Goal: Information Seeking & Learning: Learn about a topic

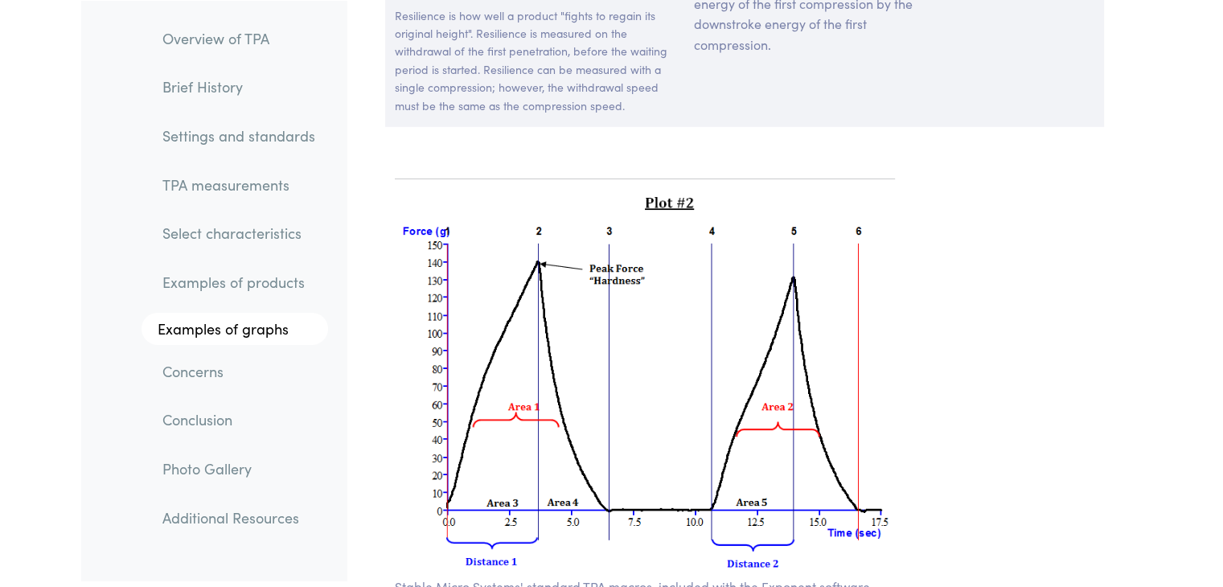
scroll to position [11631, 0]
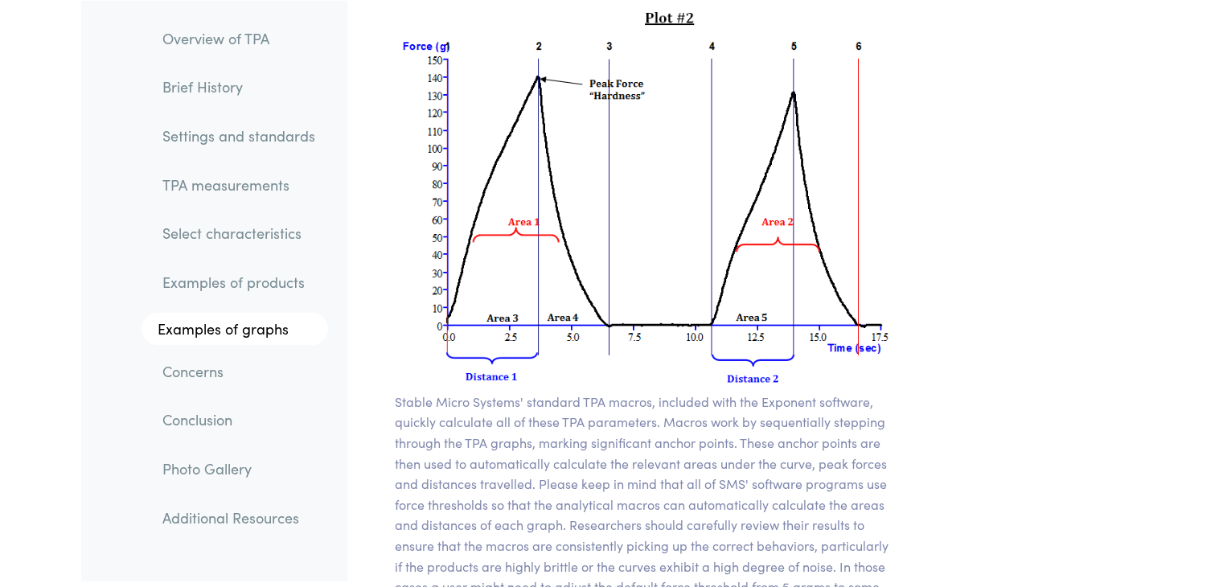
click at [849, 7] on img at bounding box center [645, 199] width 501 height 384
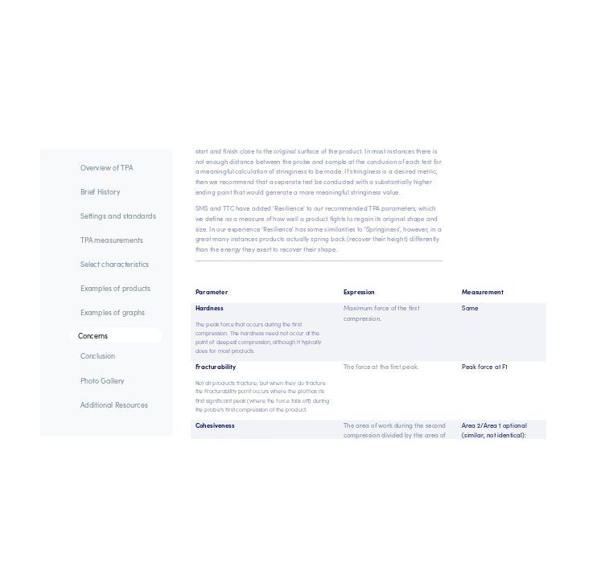
scroll to position [10367, 0]
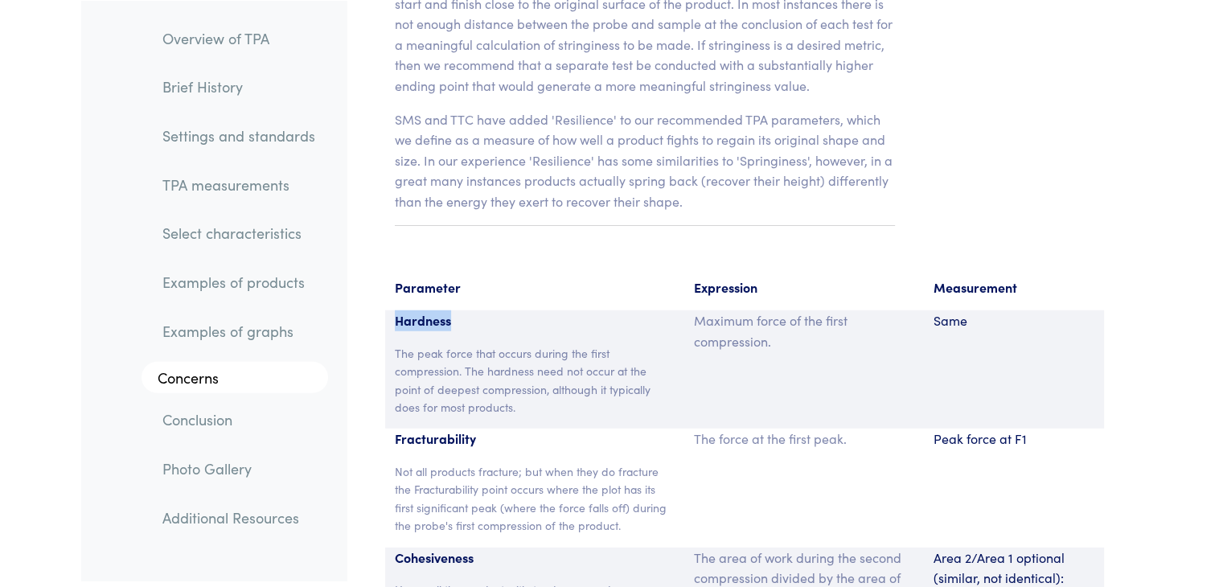
drag, startPoint x: 395, startPoint y: 298, endPoint x: 485, endPoint y: 308, distance: 90.6
click at [485, 310] on p "Hardness" at bounding box center [535, 320] width 281 height 21
copy p "Hardness"
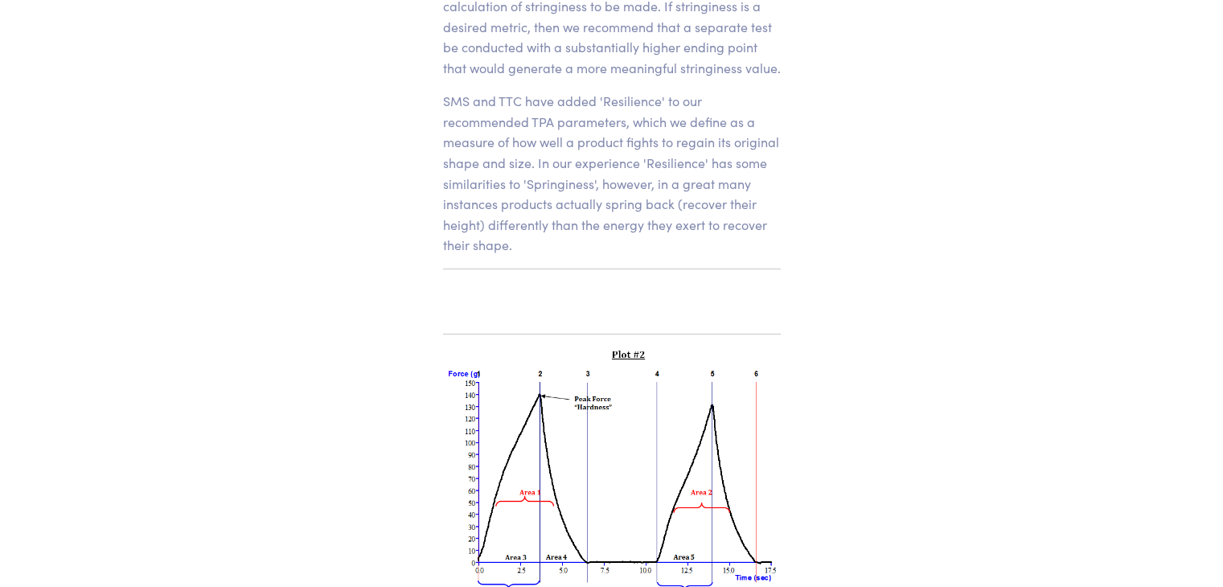
scroll to position [14149, 0]
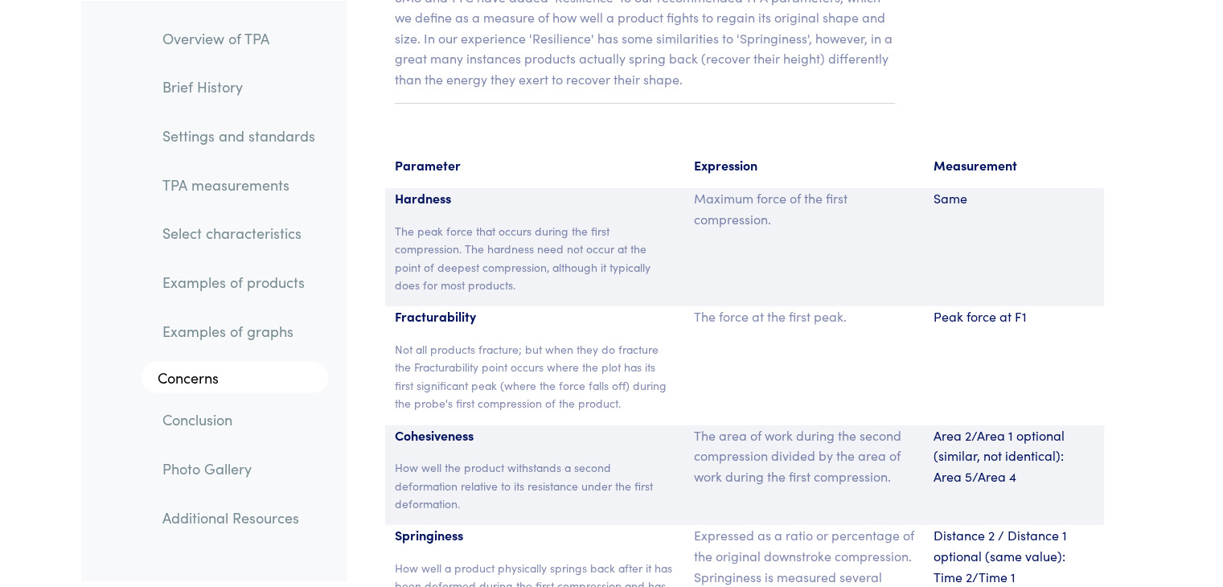
scroll to position [10492, 0]
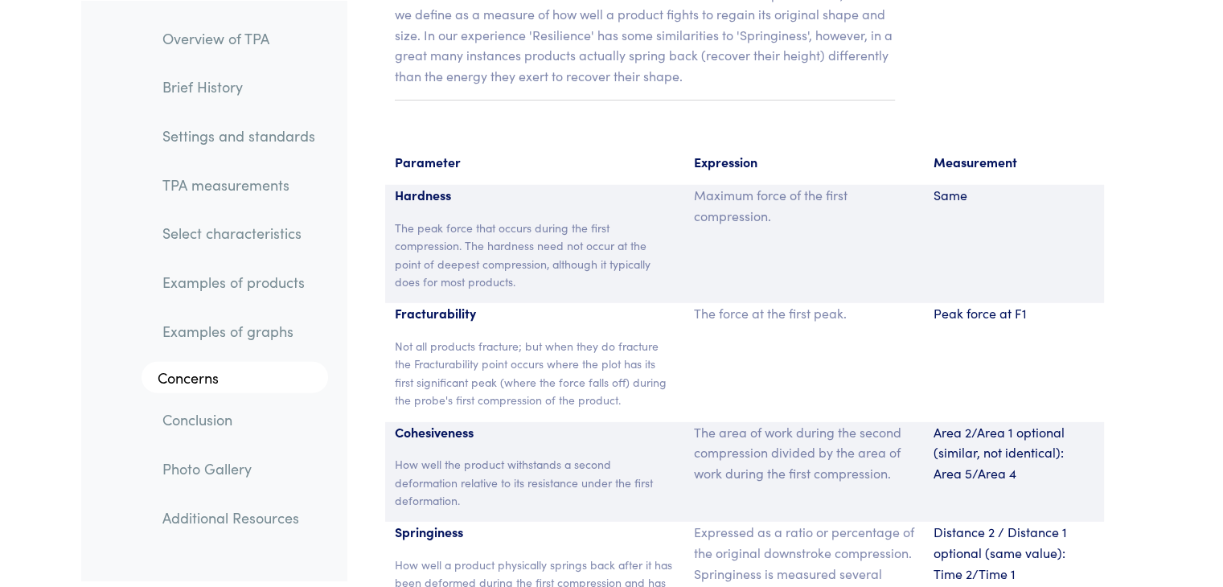
click at [395, 303] on p "Fracturability" at bounding box center [535, 313] width 281 height 21
drag, startPoint x: 394, startPoint y: 289, endPoint x: 532, endPoint y: 300, distance: 138.7
click at [532, 303] on p "Fracturability" at bounding box center [535, 313] width 281 height 21
drag, startPoint x: 395, startPoint y: 411, endPoint x: 476, endPoint y: 410, distance: 81.2
click at [476, 422] on p "Cohesiveness" at bounding box center [535, 432] width 281 height 21
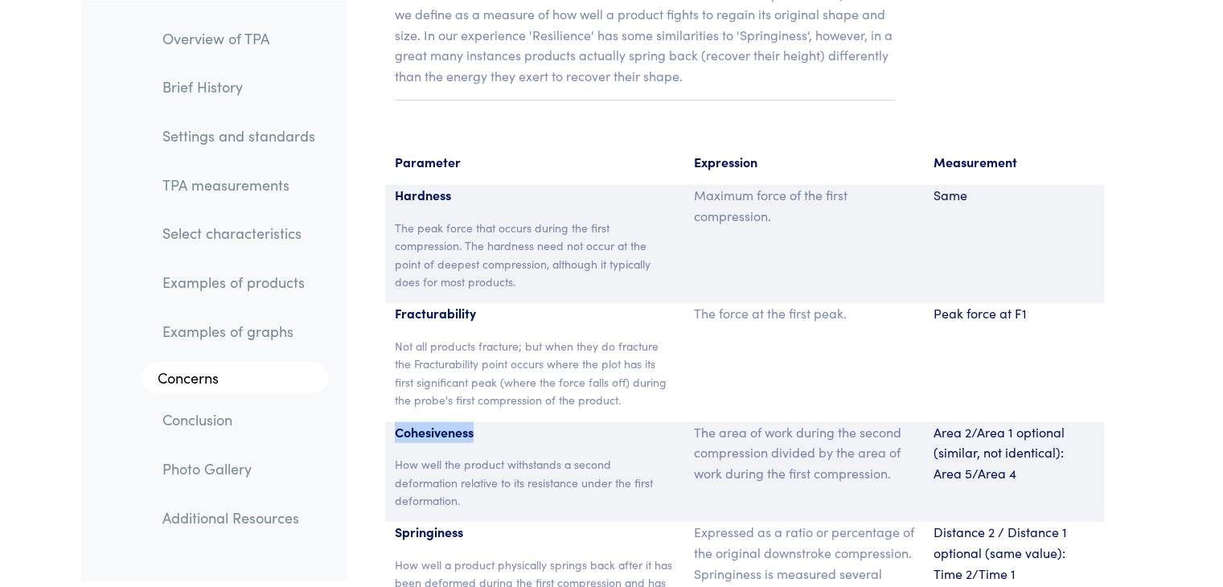
copy p "Cohesiveness"
drag, startPoint x: 396, startPoint y: 294, endPoint x: 495, endPoint y: 300, distance: 99.9
click at [495, 303] on p "Fracturability" at bounding box center [535, 313] width 281 height 21
copy p "Fracturability"
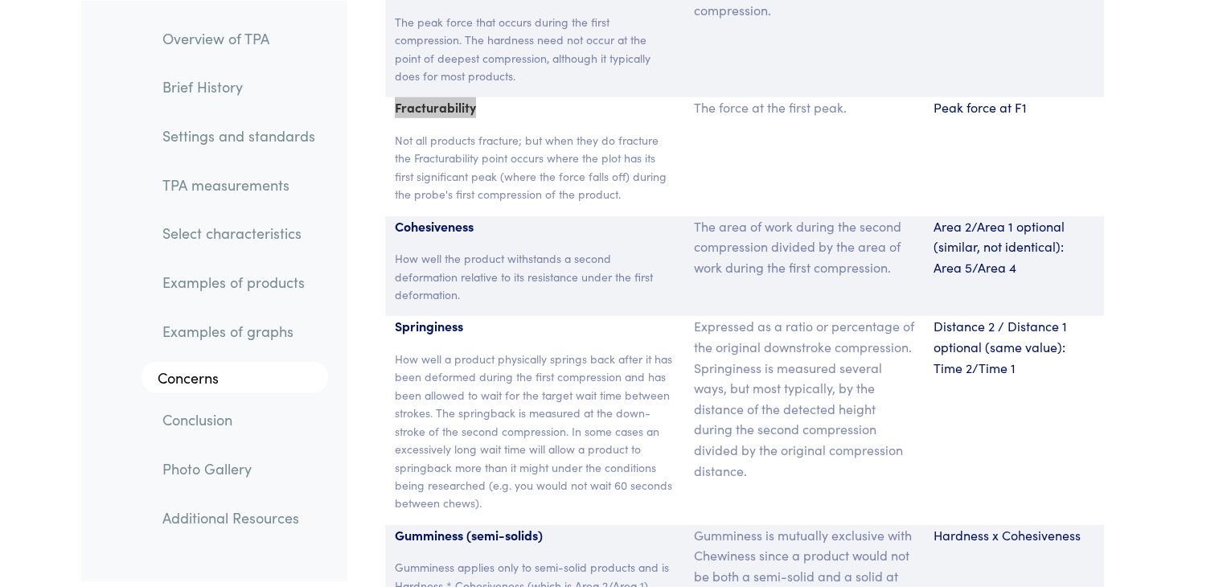
scroll to position [10701, 0]
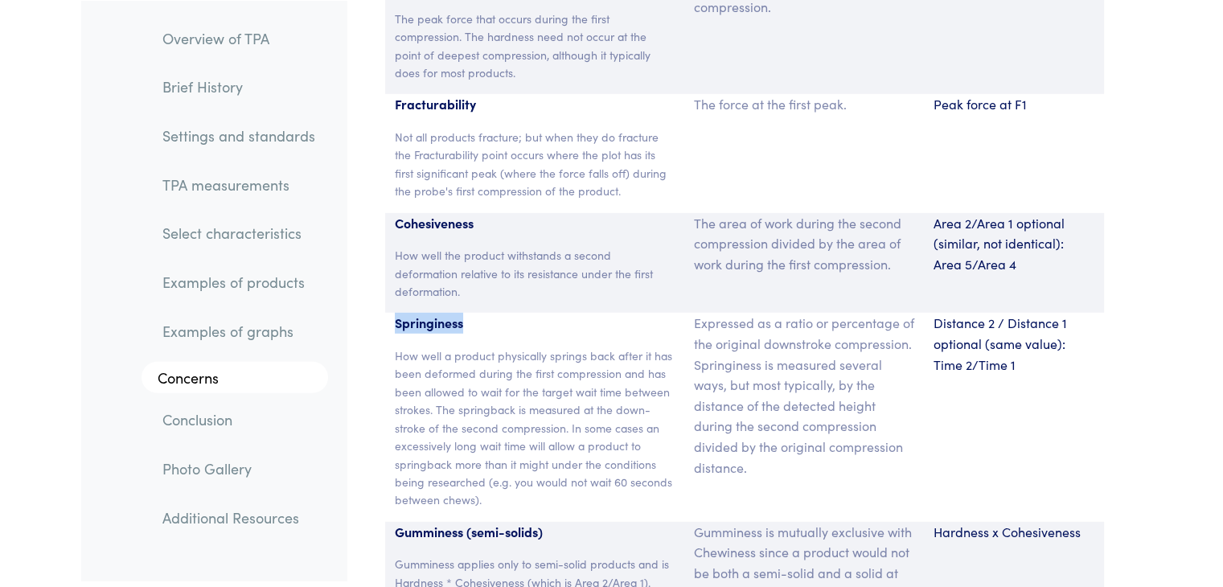
drag, startPoint x: 397, startPoint y: 308, endPoint x: 484, endPoint y: 310, distance: 86.9
click at [484, 313] on p "Springiness" at bounding box center [535, 323] width 281 height 21
copy p "Springiness"
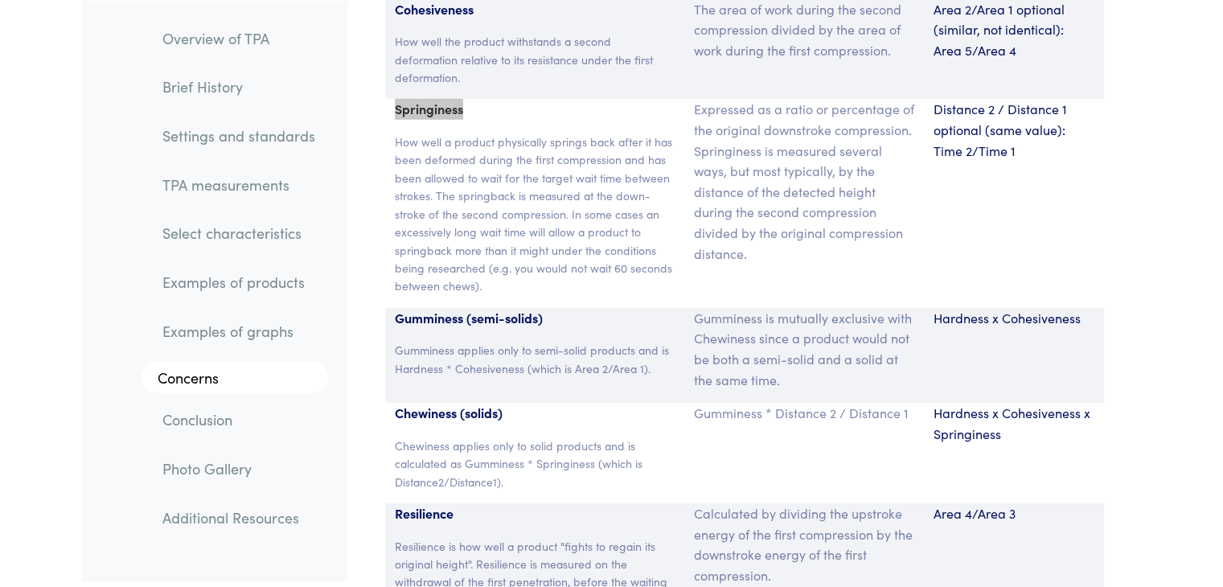
scroll to position [10922, 0]
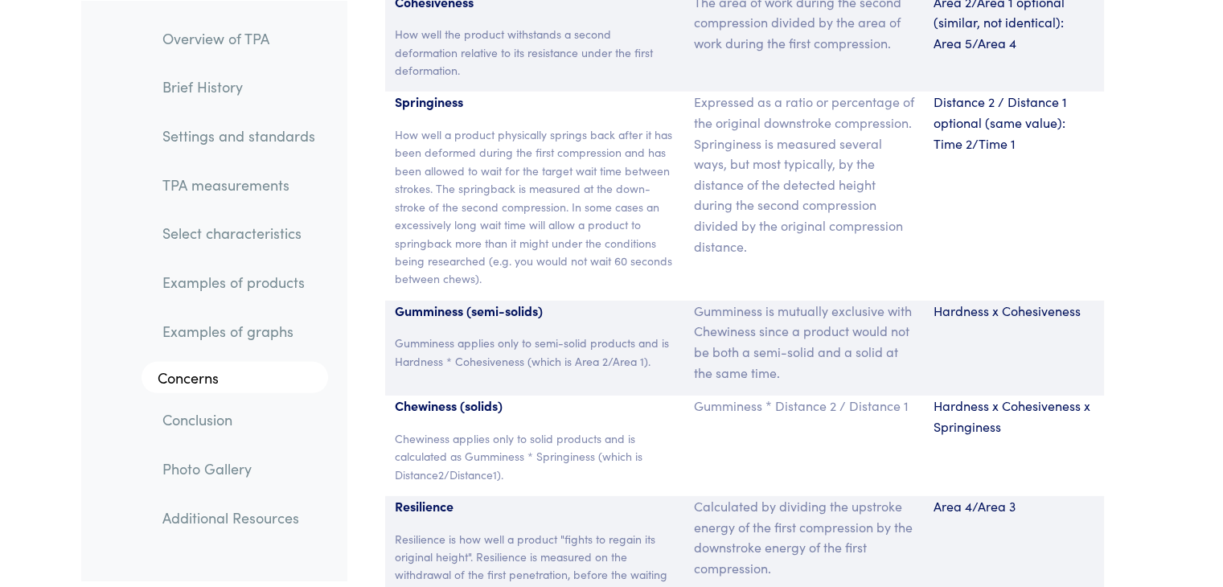
click at [392, 301] on div "Gumminess (semi-solids) Gumminess applies only to semi-solid products and is Ha…" at bounding box center [535, 348] width 300 height 95
drag, startPoint x: 396, startPoint y: 288, endPoint x: 584, endPoint y: 298, distance: 187.6
click at [584, 301] on p "Gumminess (semi-solids)" at bounding box center [535, 311] width 281 height 21
copy p "Gumminess (semi-solids)"
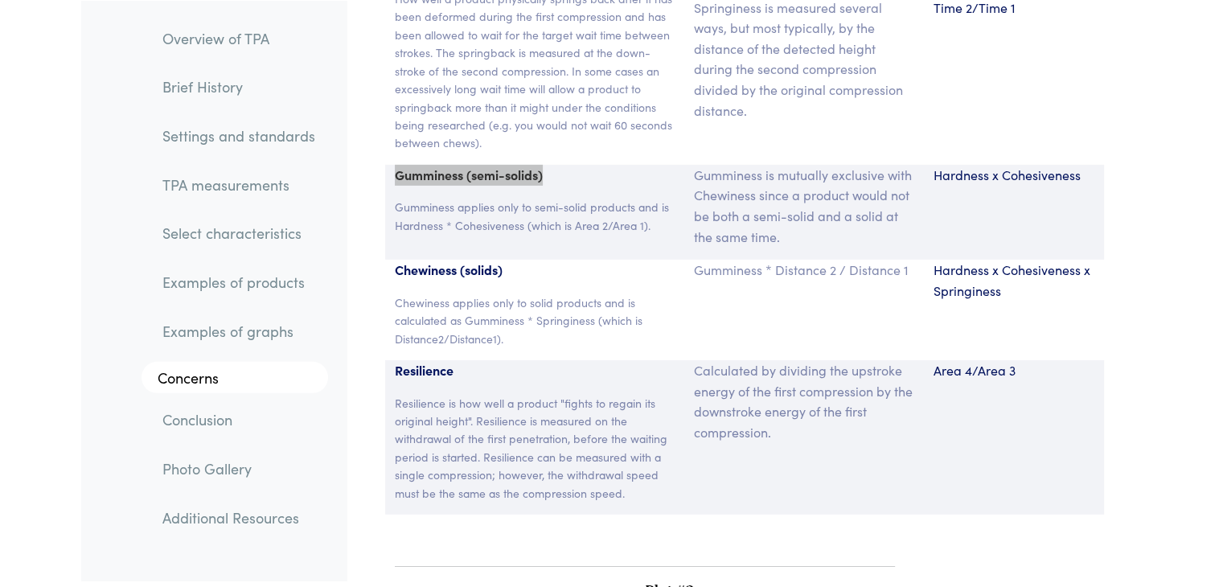
scroll to position [11060, 0]
drag, startPoint x: 392, startPoint y: 249, endPoint x: 537, endPoint y: 251, distance: 145.6
click at [537, 258] on div "Chewiness (solids) Chewiness applies only to solid products and is calculated a…" at bounding box center [535, 308] width 300 height 101
copy p "Chewiness (solids)"
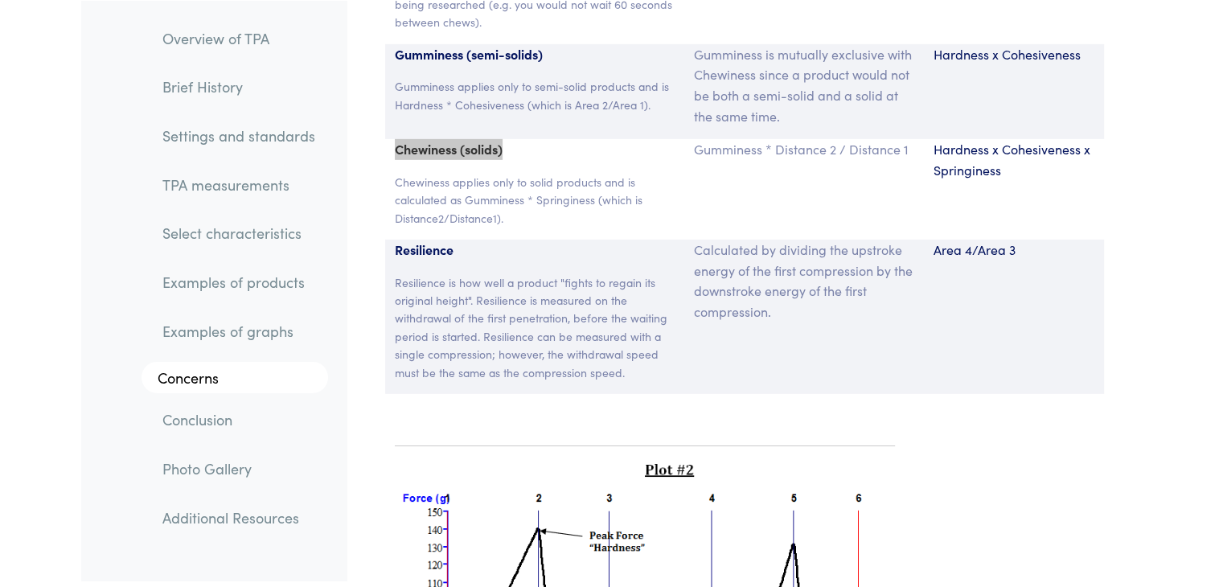
scroll to position [11129, 0]
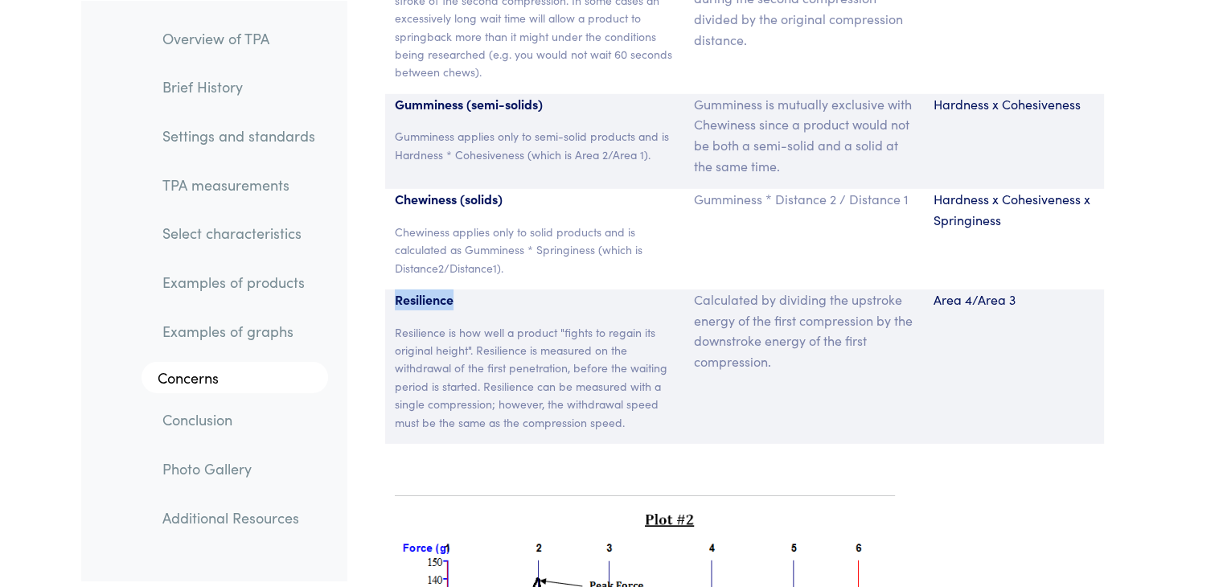
drag, startPoint x: 396, startPoint y: 277, endPoint x: 477, endPoint y: 275, distance: 81.3
click at [477, 289] on p "Resilience" at bounding box center [535, 299] width 281 height 21
copy p "Resilience"
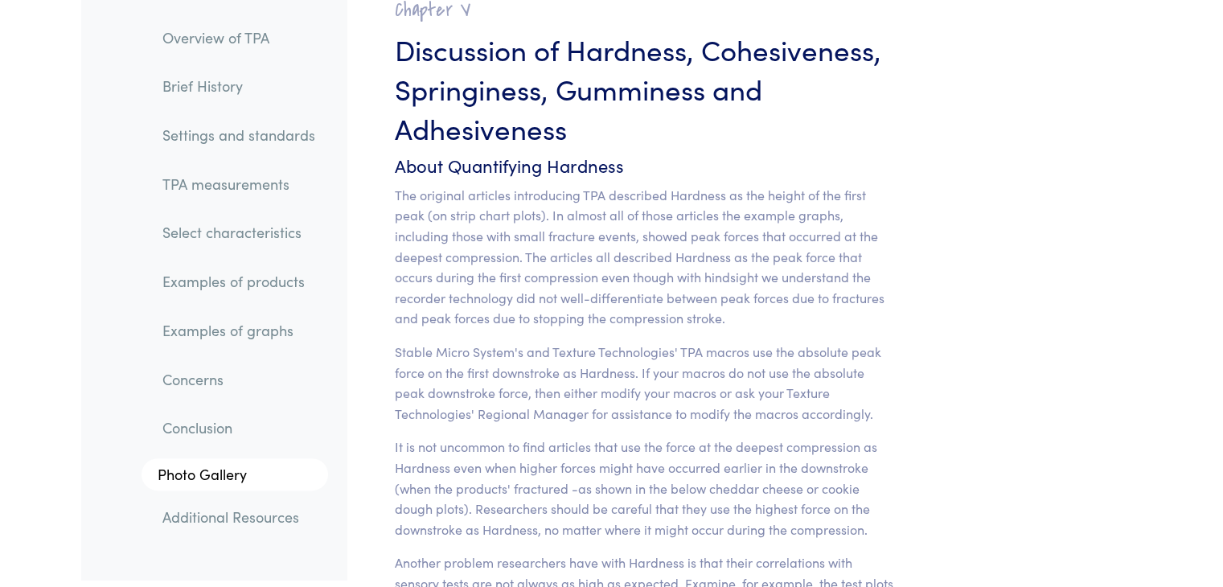
scroll to position [12599, 0]
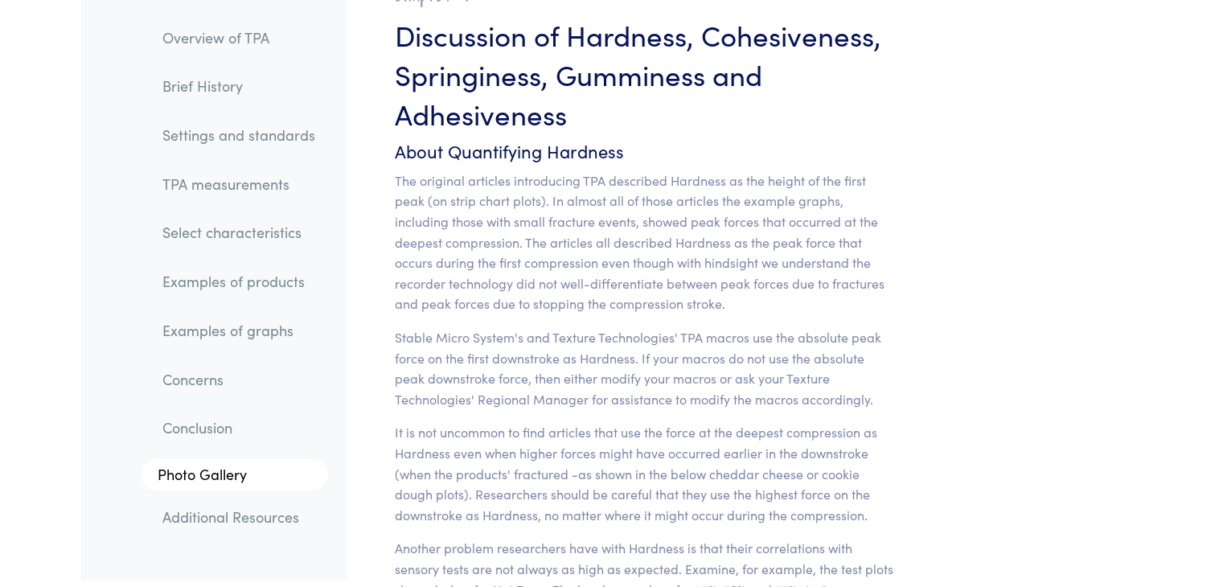
click at [685, 339] on p "Stable Micro System's and Texture Technologies' TPA macros use the absolute pea…" at bounding box center [645, 368] width 501 height 82
click at [653, 379] on p "Stable Micro System's and Texture Technologies' TPA macros use the absolute pea…" at bounding box center [645, 368] width 501 height 82
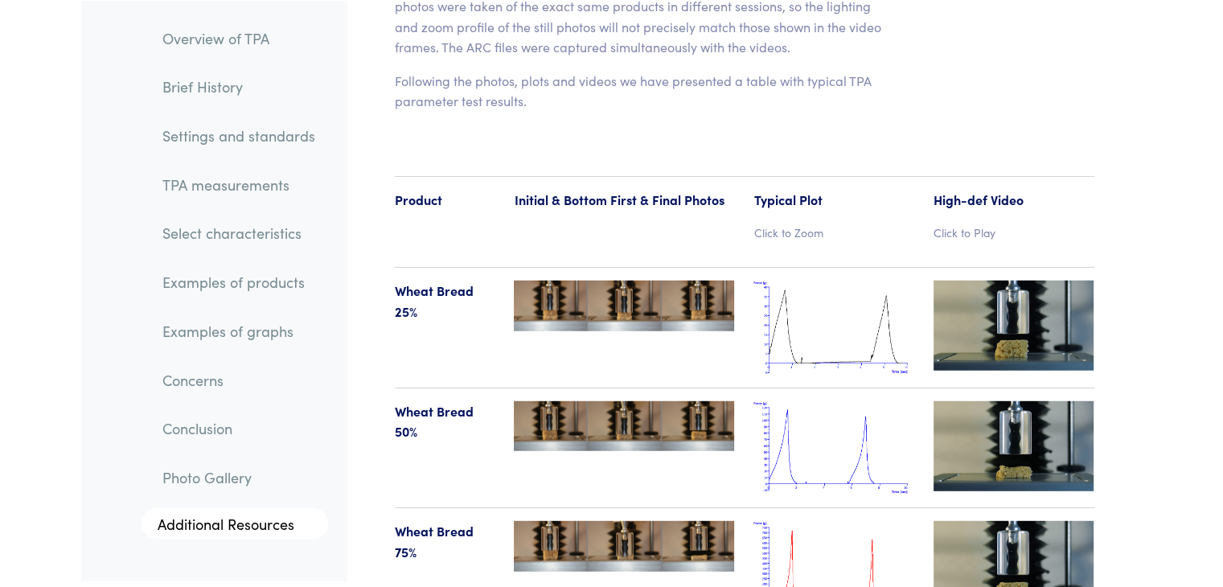
scroll to position [16561, 0]
click at [1004, 281] on img at bounding box center [1014, 326] width 161 height 90
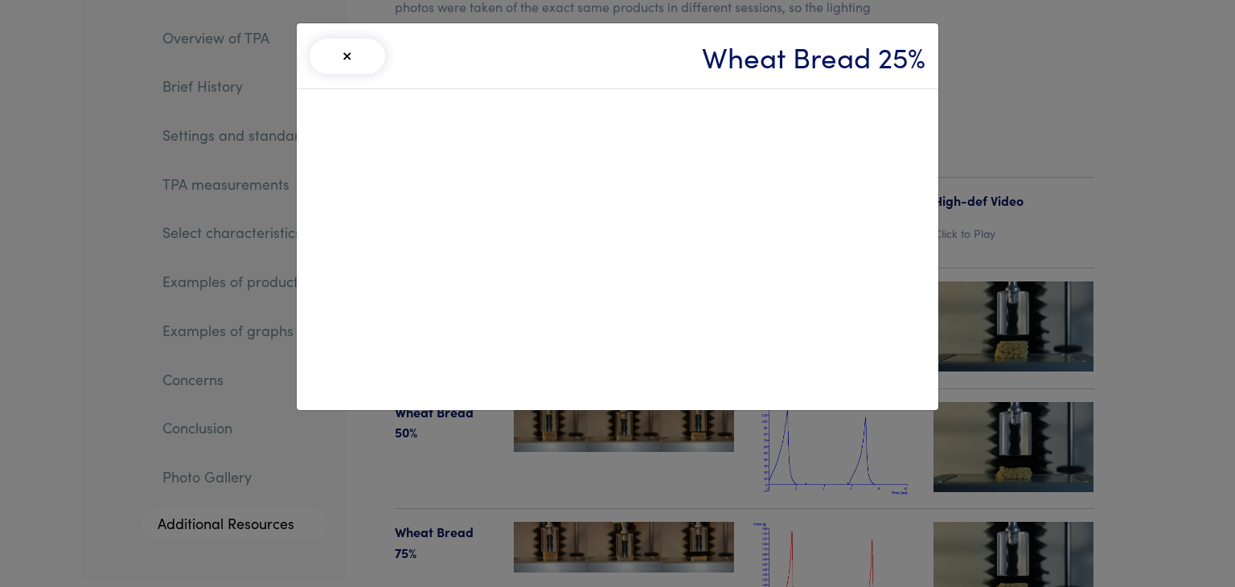
click at [1056, 48] on div "× Wheat Bread 25%" at bounding box center [617, 293] width 1235 height 587
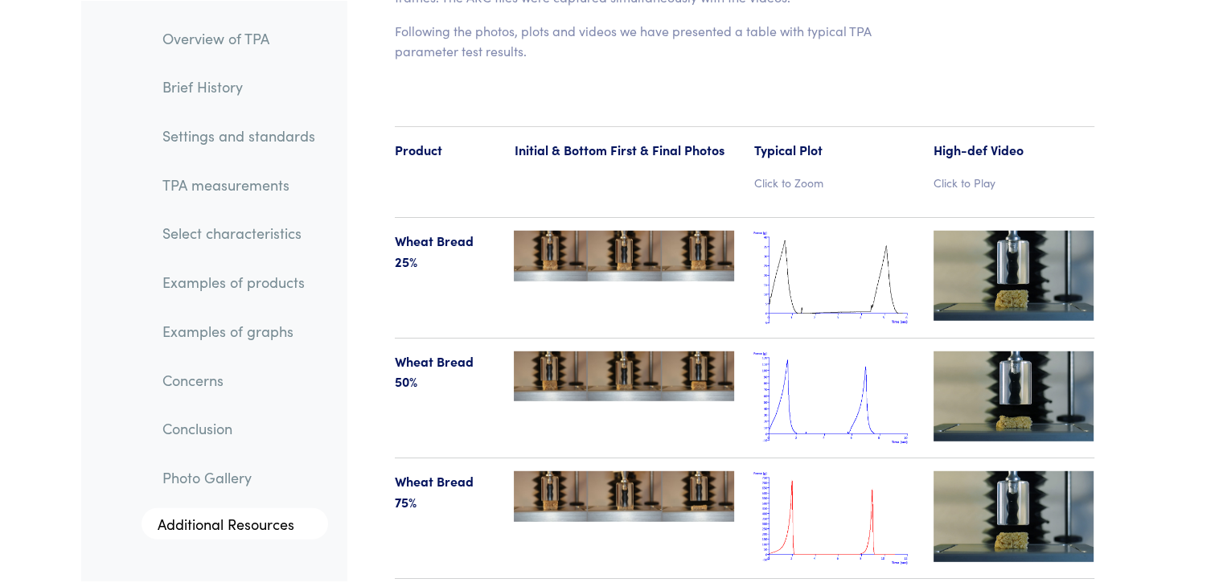
scroll to position [16613, 0]
click at [591, 230] on img at bounding box center [624, 255] width 220 height 51
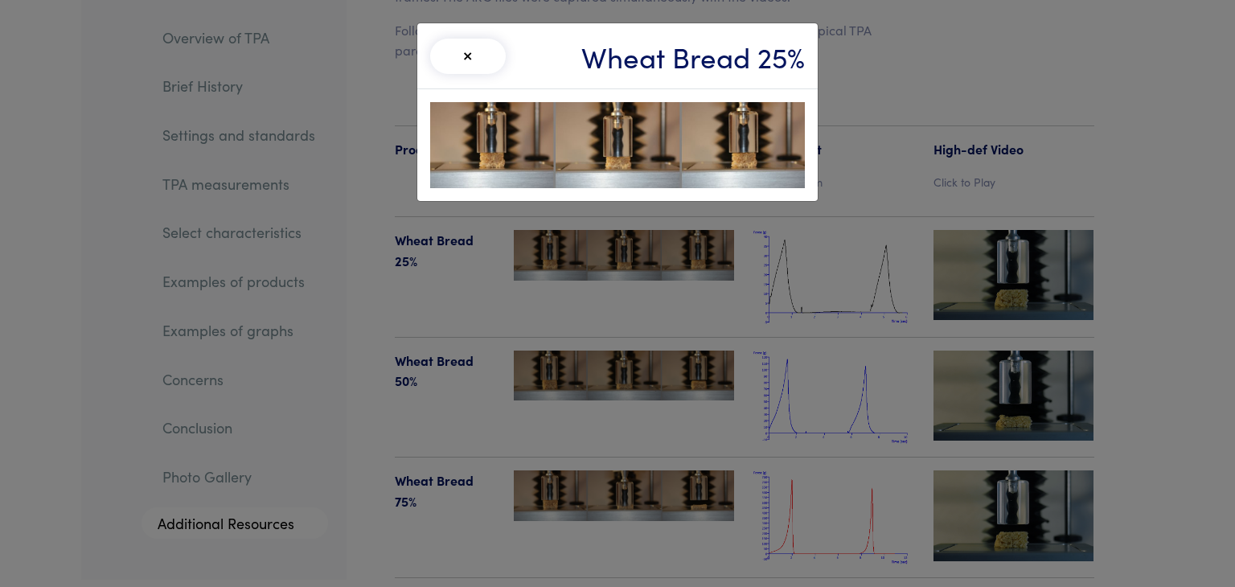
click at [907, 80] on div "× Wheat Bread 25%" at bounding box center [617, 293] width 1235 height 587
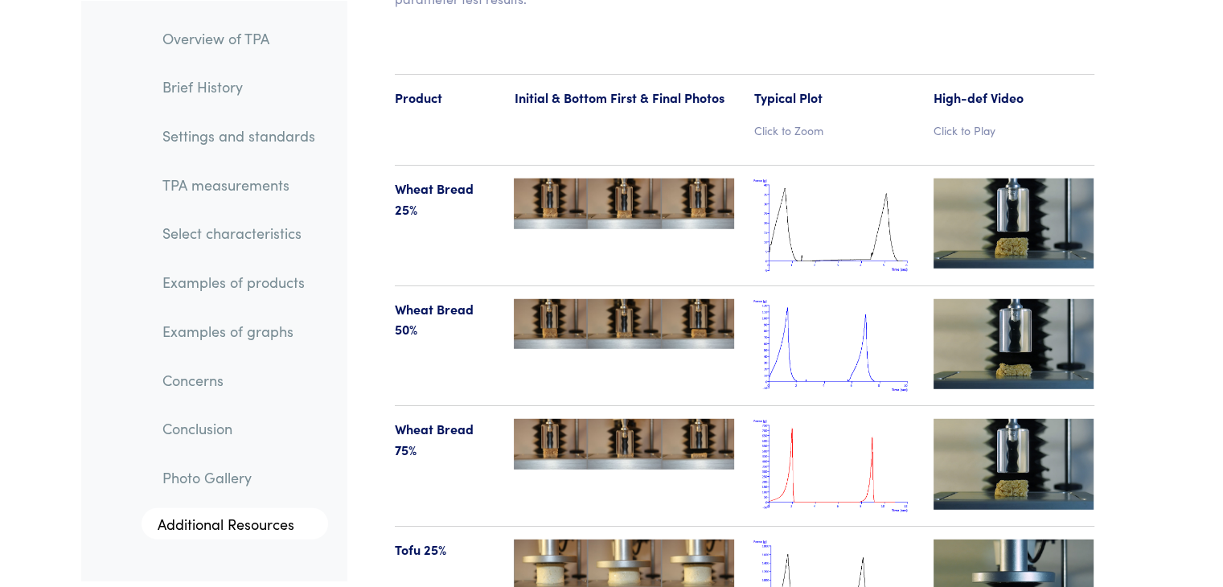
scroll to position [16665, 0]
click at [789, 178] on img at bounding box center [833, 225] width 161 height 94
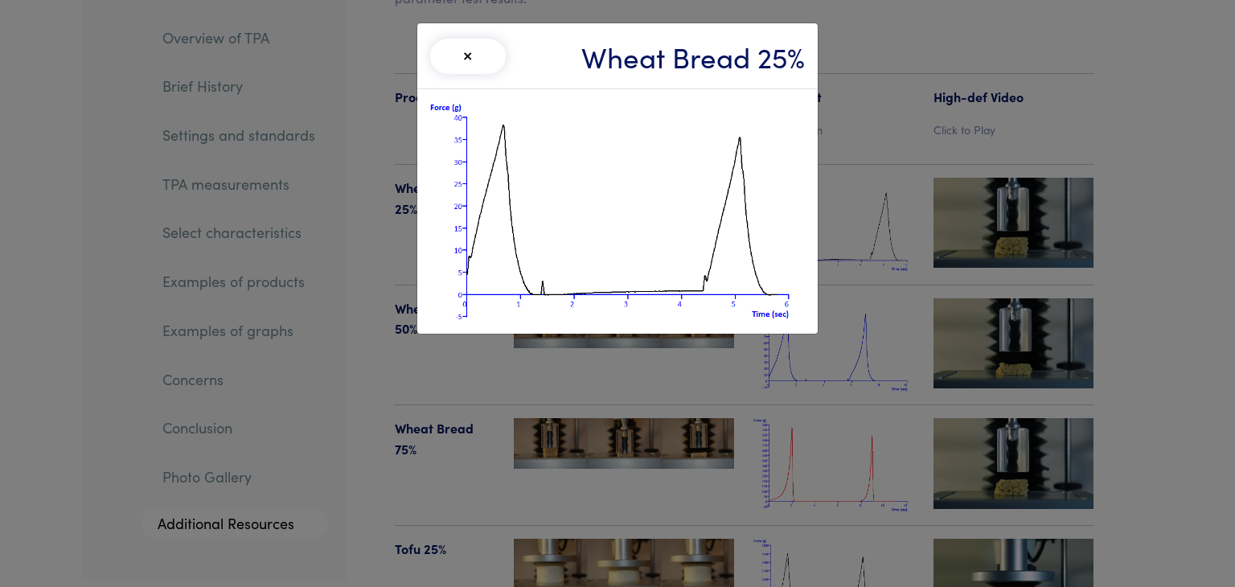
click at [917, 205] on div "× Wheat Bread 25%" at bounding box center [617, 293] width 1235 height 587
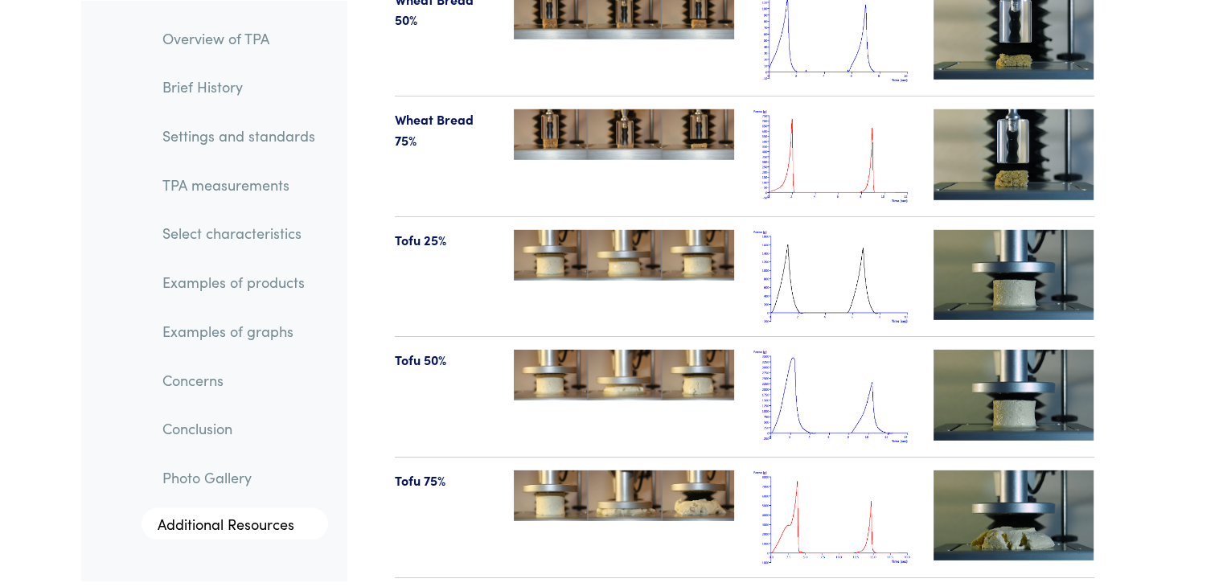
scroll to position [16978, 0]
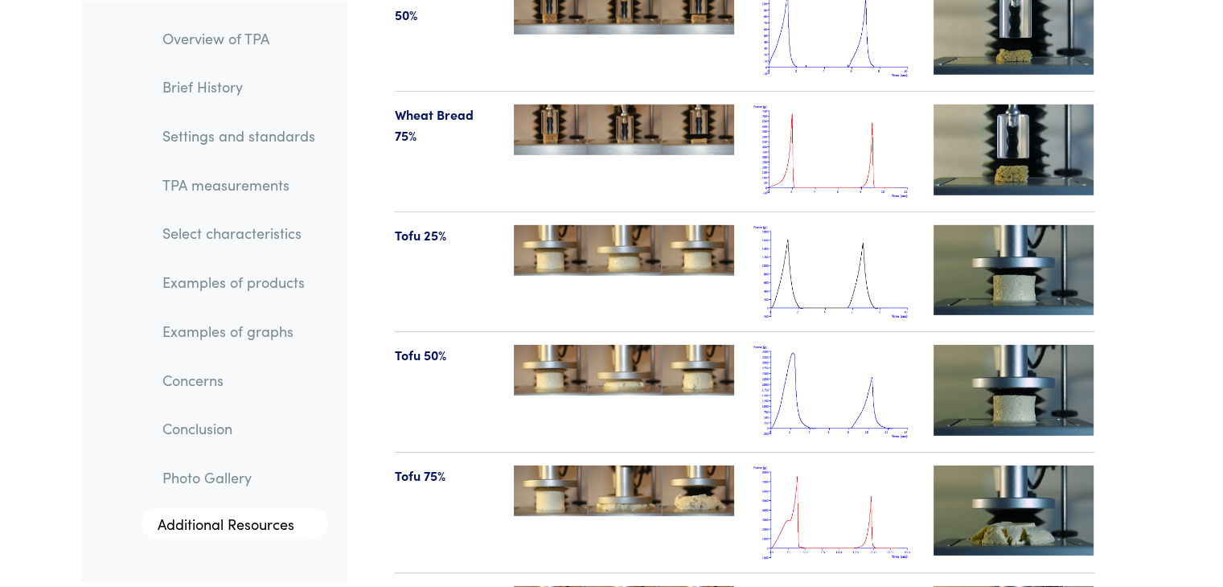
click at [975, 250] on img at bounding box center [1014, 270] width 161 height 90
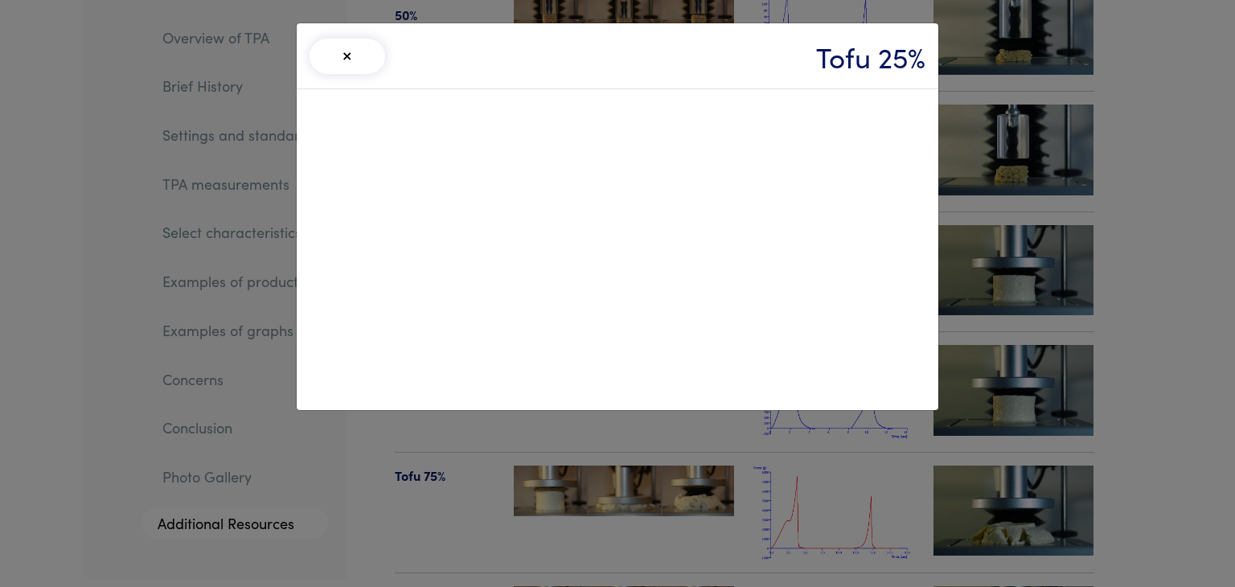
click at [1147, 149] on div "× Tofu 25%" at bounding box center [617, 293] width 1235 height 587
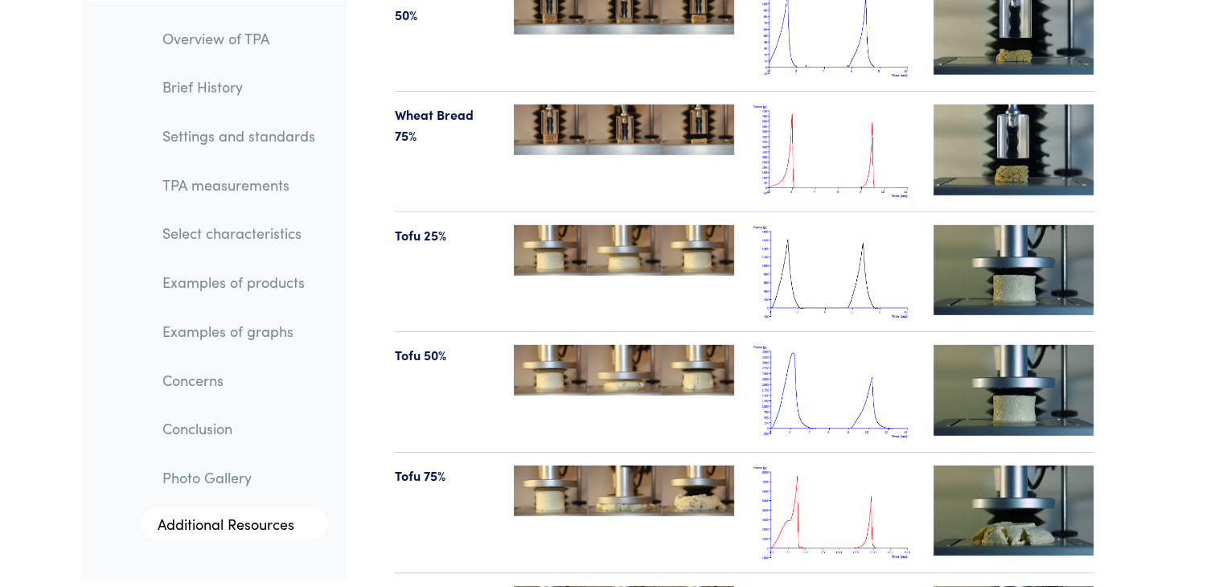
click at [785, 242] on img at bounding box center [833, 272] width 161 height 94
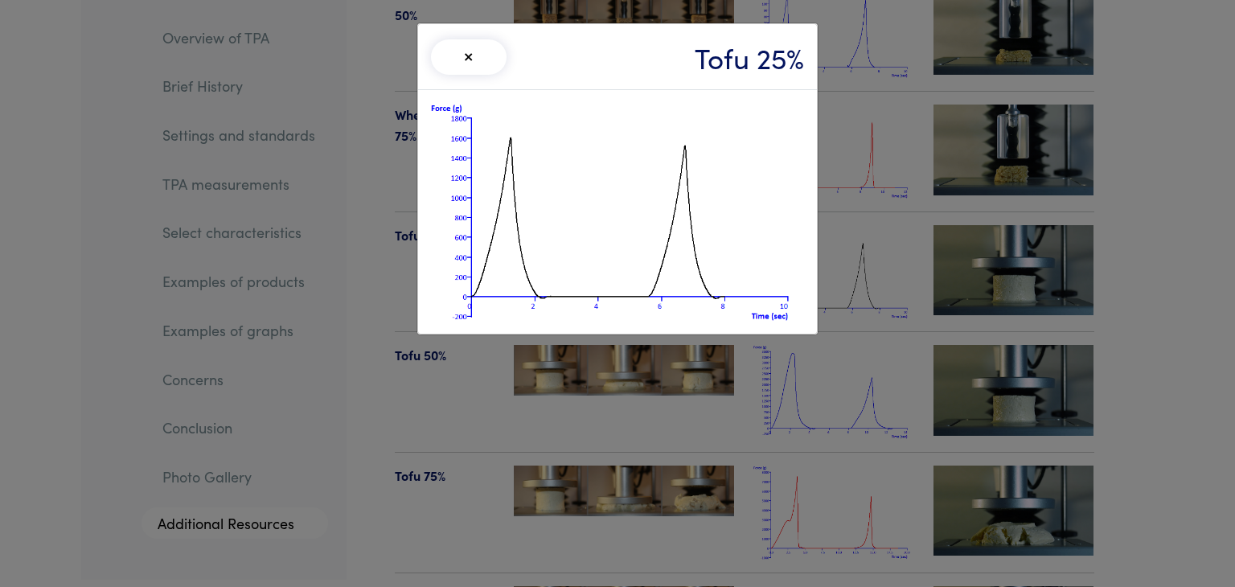
click at [1184, 166] on div "× Tofu 25%" at bounding box center [617, 293] width 1235 height 587
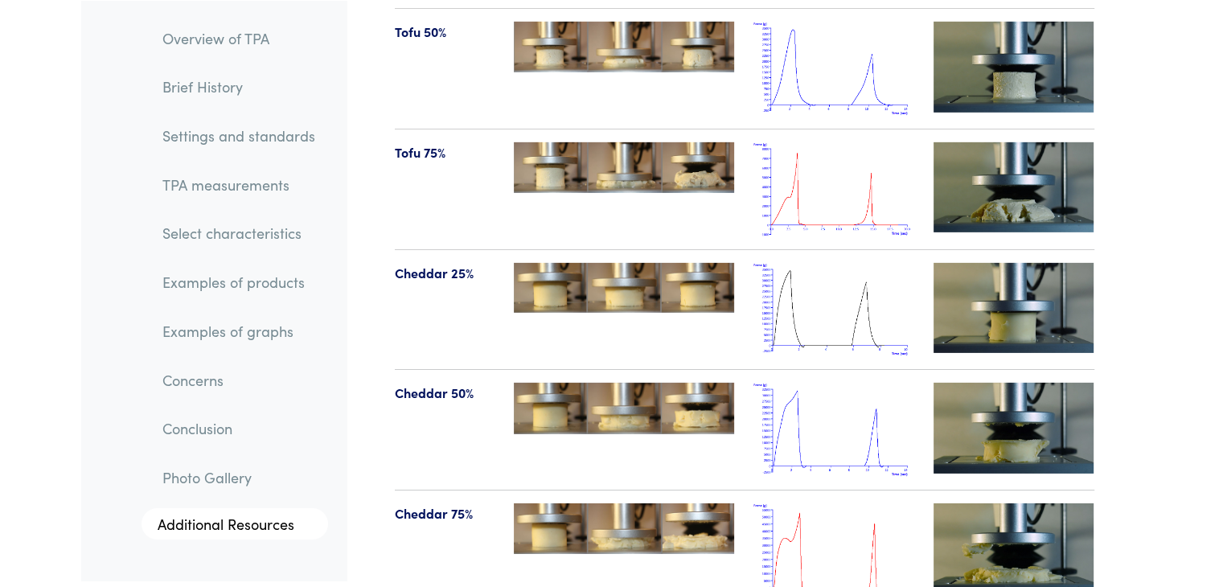
scroll to position [17302, 0]
click at [818, 383] on img at bounding box center [833, 430] width 161 height 94
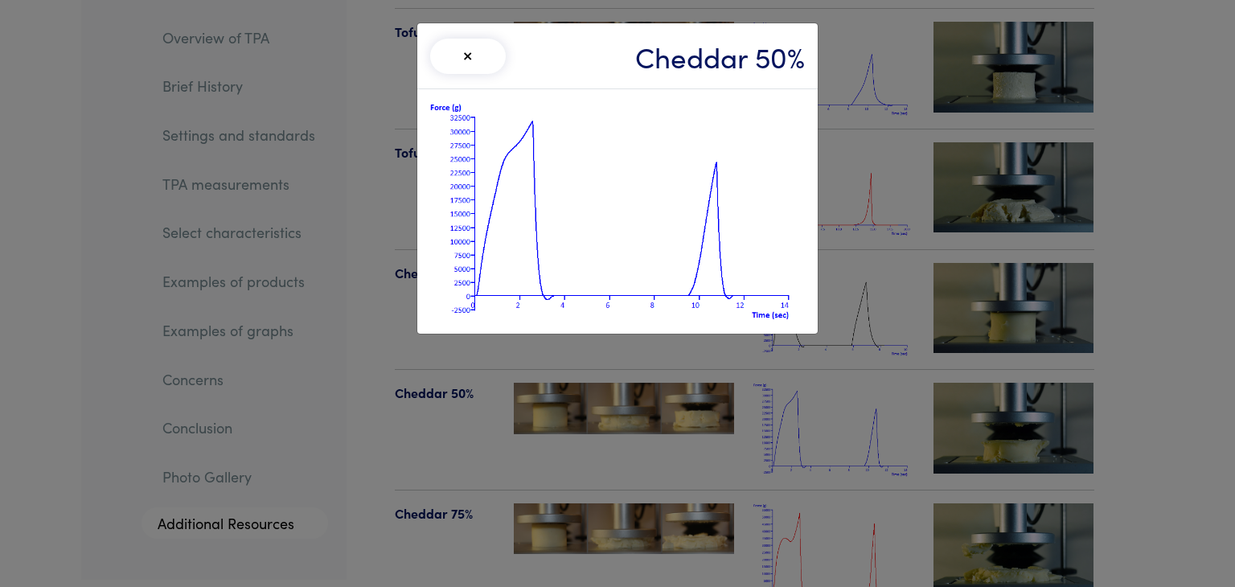
click at [831, 525] on div "× Cheddar 50%" at bounding box center [617, 293] width 1235 height 587
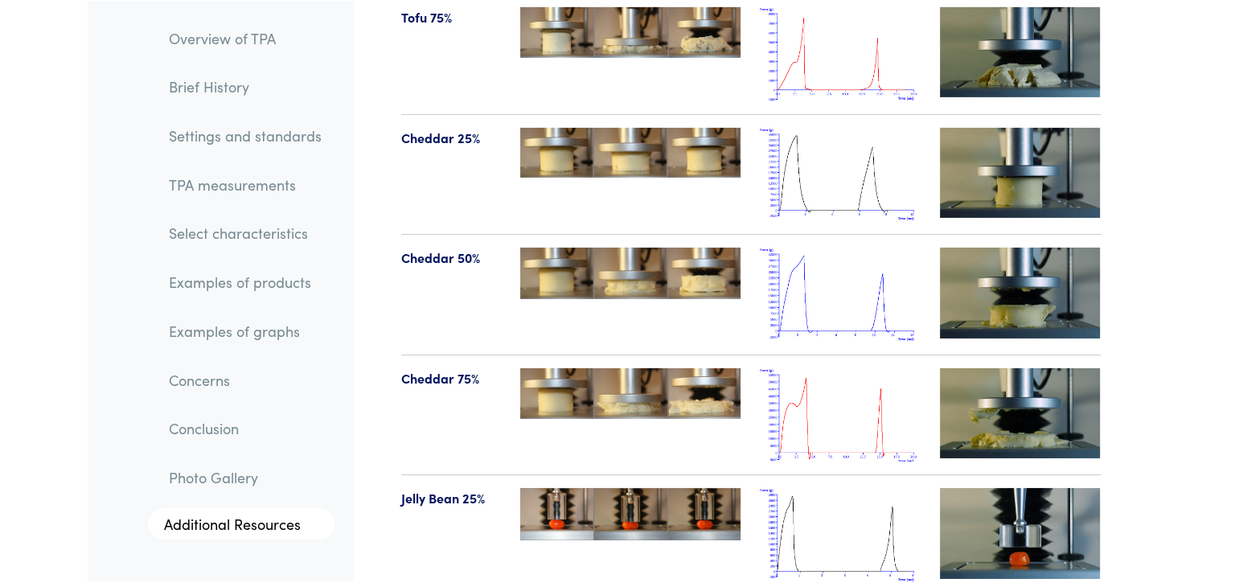
scroll to position [17438, 0]
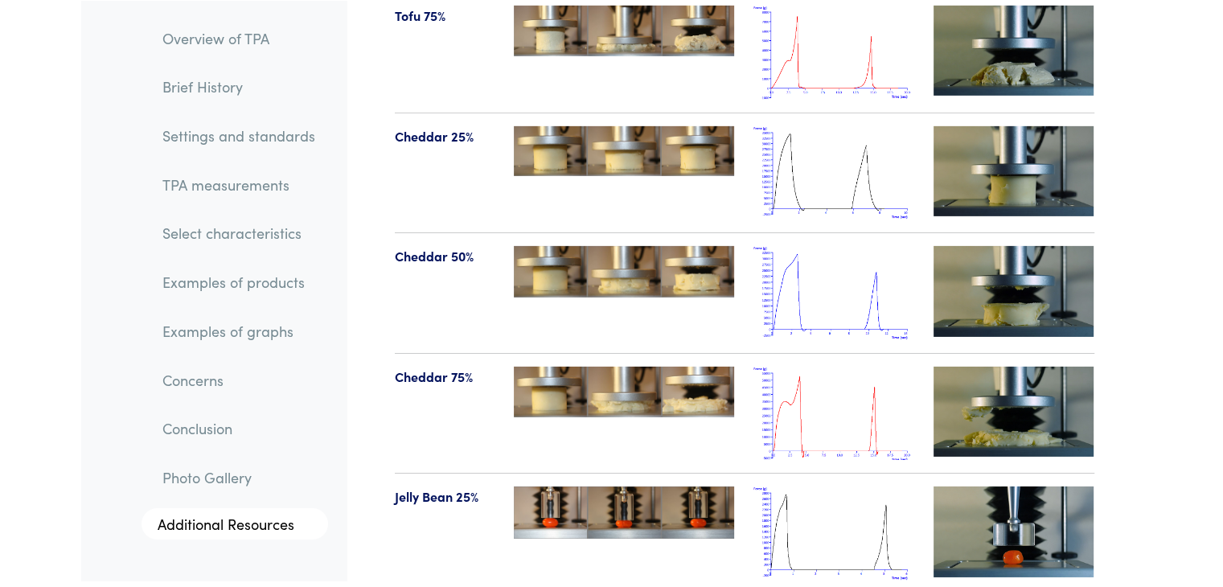
click at [862, 246] on img at bounding box center [833, 293] width 161 height 94
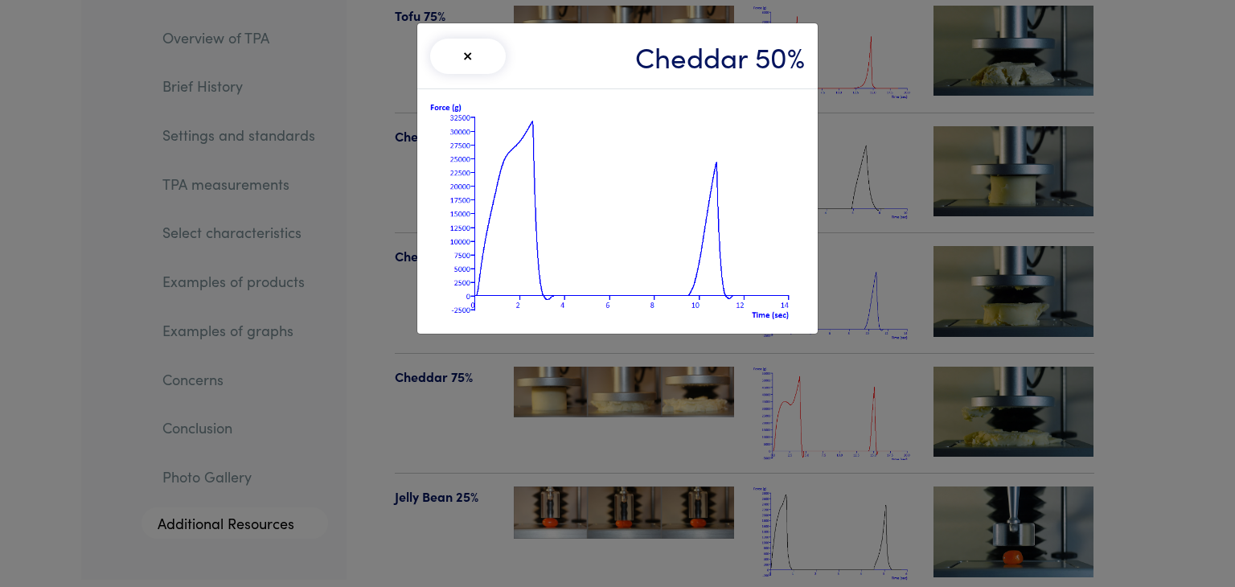
click at [845, 220] on div "× Cheddar 50%" at bounding box center [617, 293] width 1235 height 587
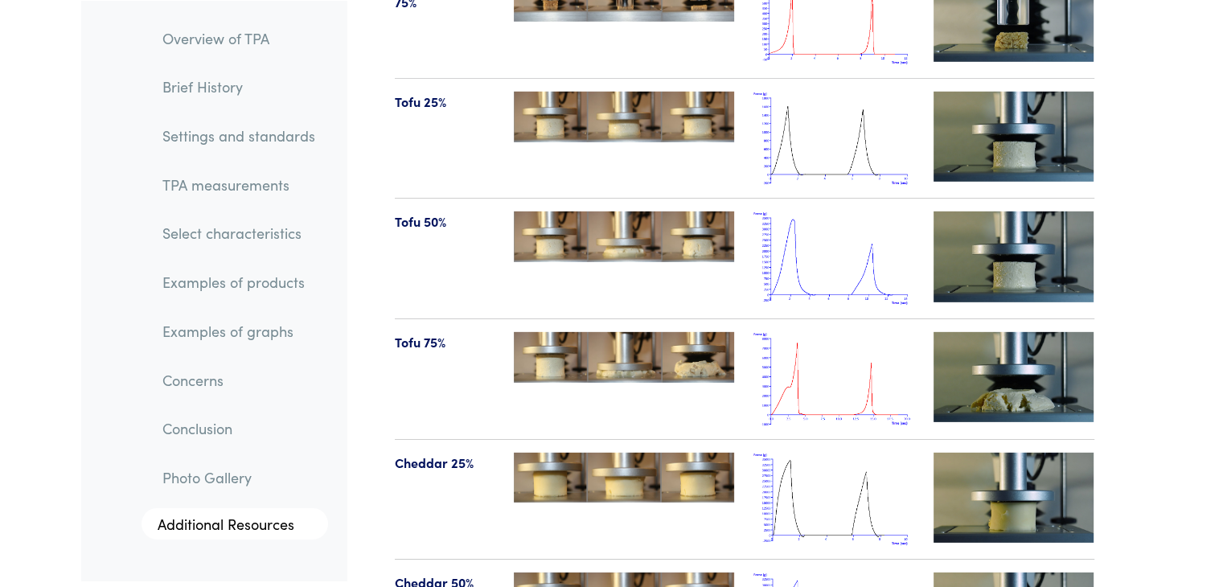
scroll to position [17112, 0]
click at [815, 105] on img at bounding box center [833, 139] width 161 height 94
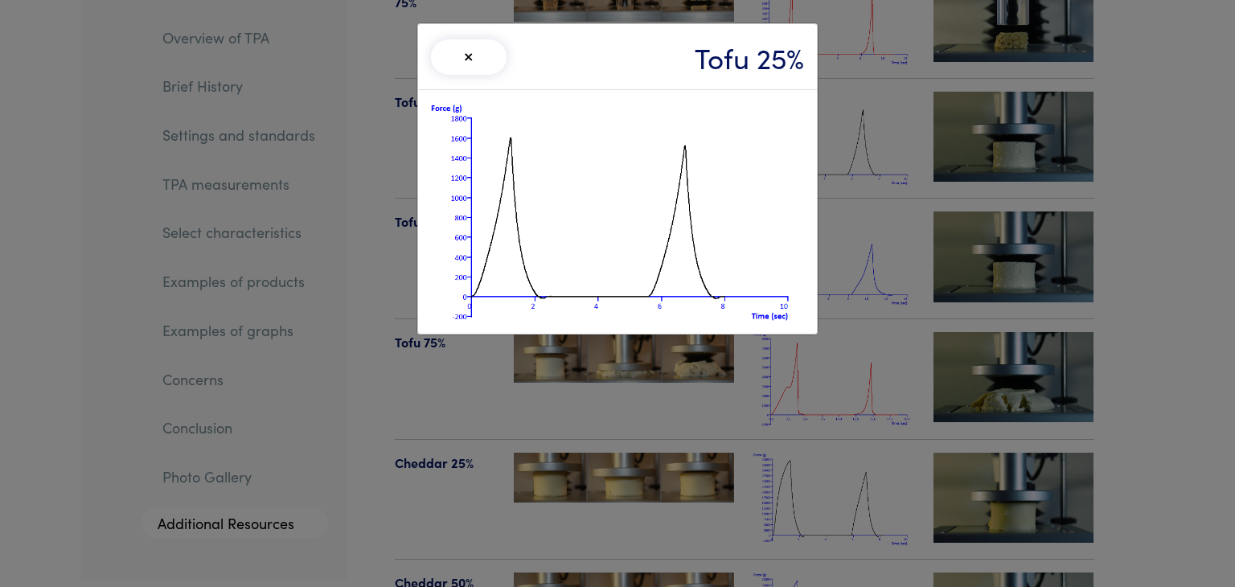
click at [596, 131] on img at bounding box center [617, 212] width 373 height 218
click at [688, 369] on div "× Tofu 25%" at bounding box center [617, 293] width 1235 height 587
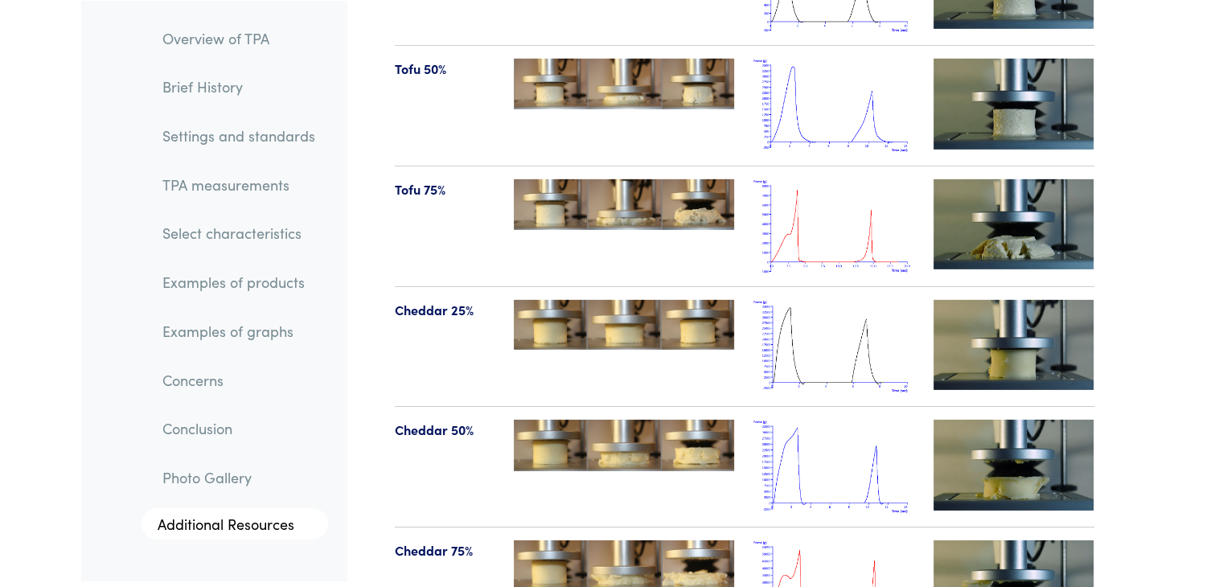
scroll to position [17266, 0]
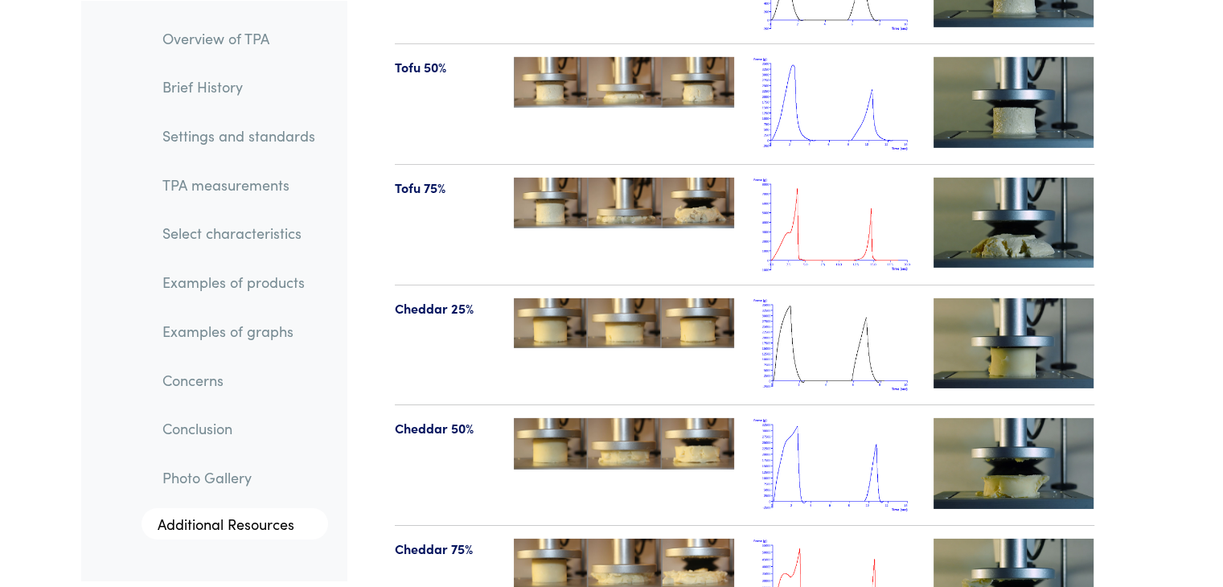
click at [807, 441] on img at bounding box center [833, 465] width 161 height 94
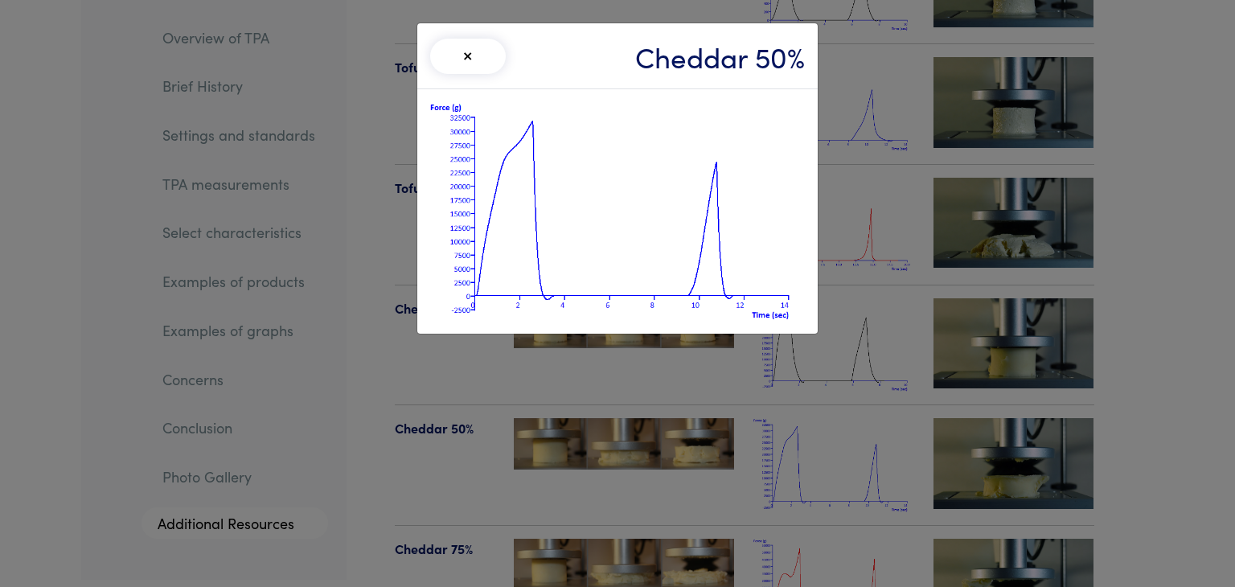
click at [807, 441] on div "× Cheddar 50%" at bounding box center [617, 293] width 1235 height 587
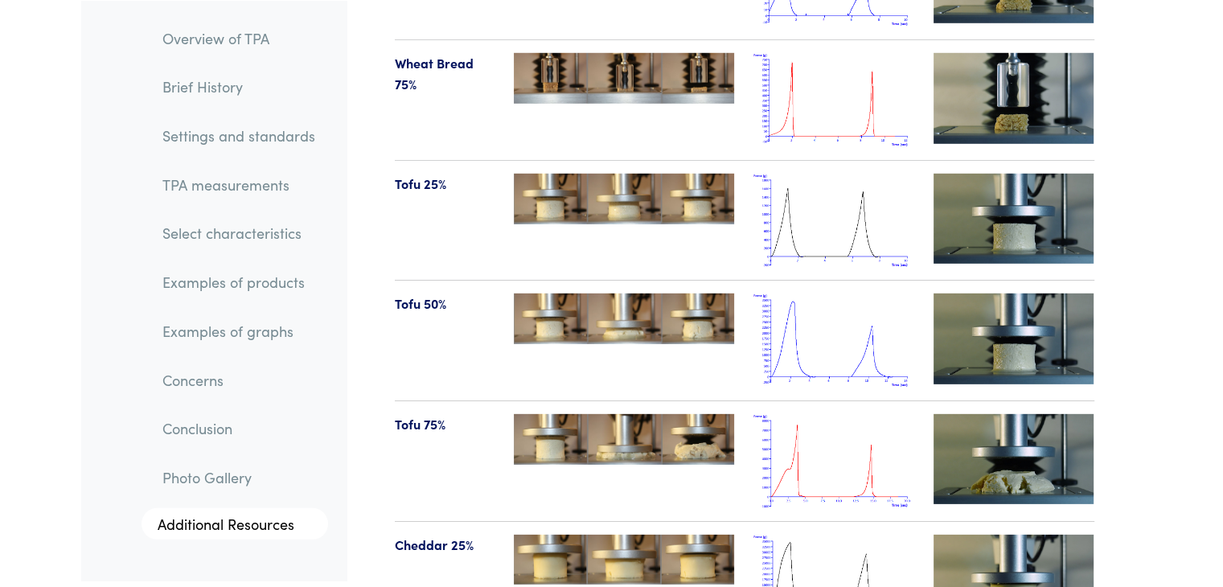
scroll to position [17028, 0]
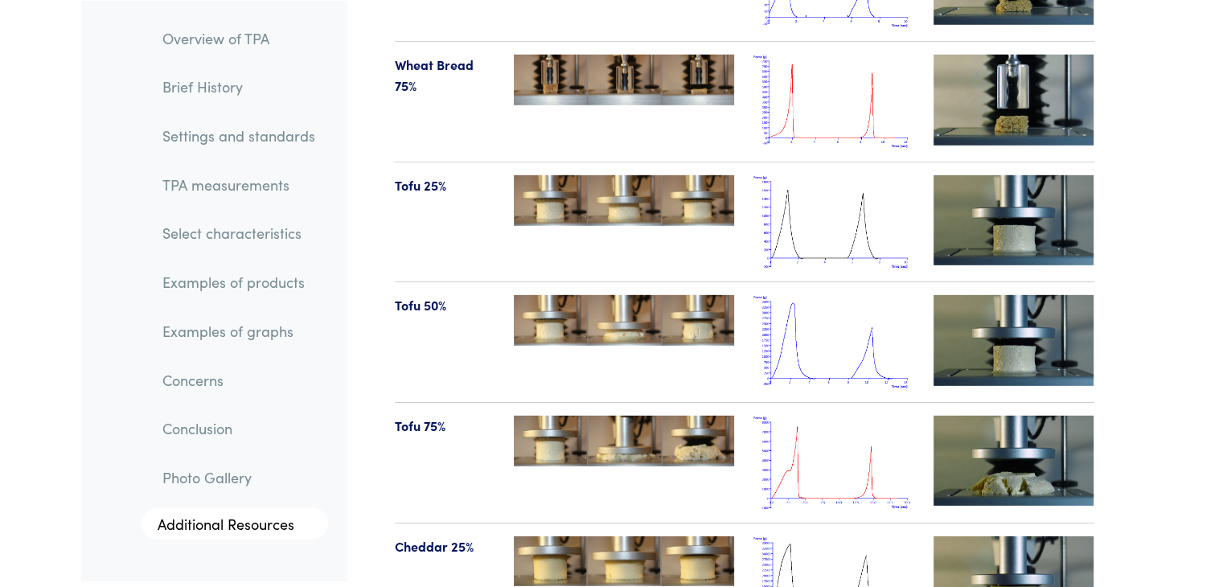
click at [823, 175] on img at bounding box center [833, 222] width 161 height 94
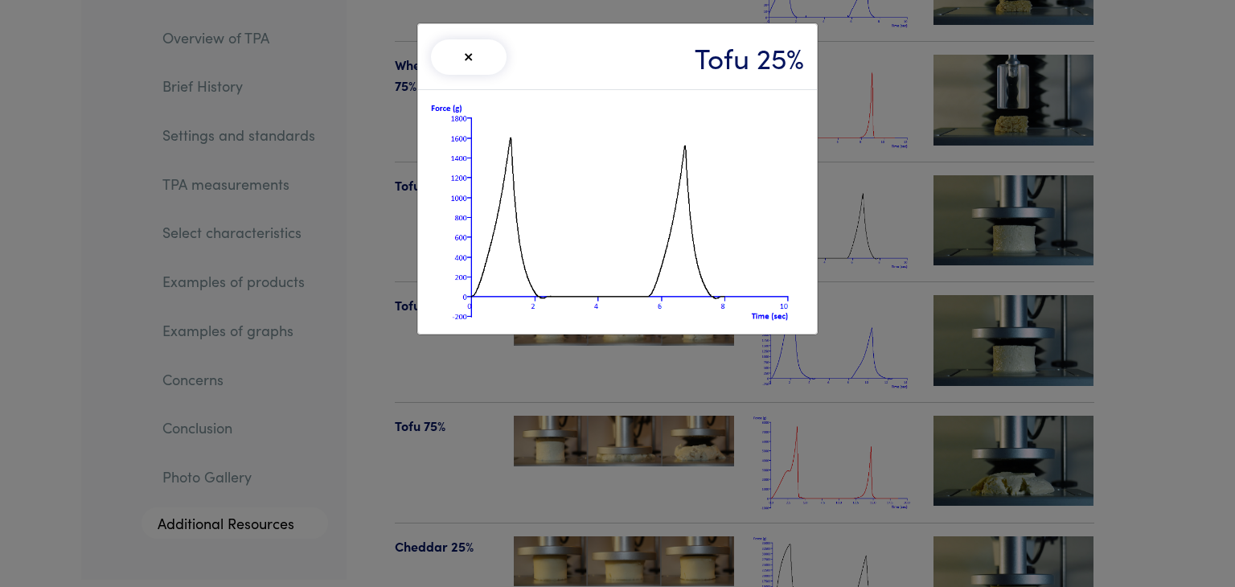
click at [352, 325] on div "× Tofu 25%" at bounding box center [617, 293] width 1235 height 587
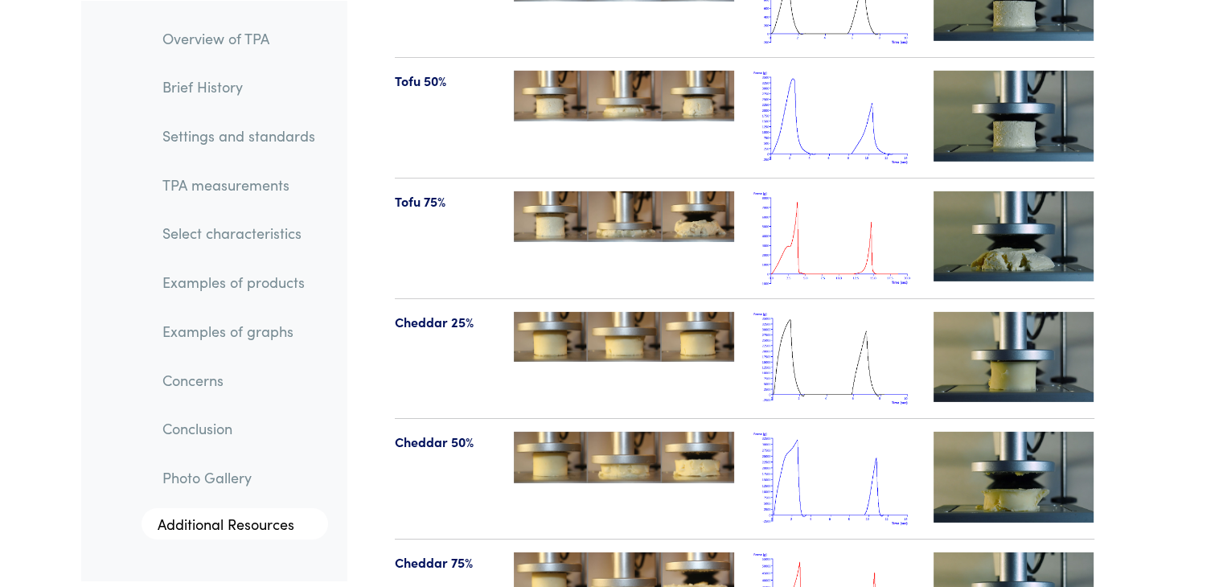
scroll to position [17337, 0]
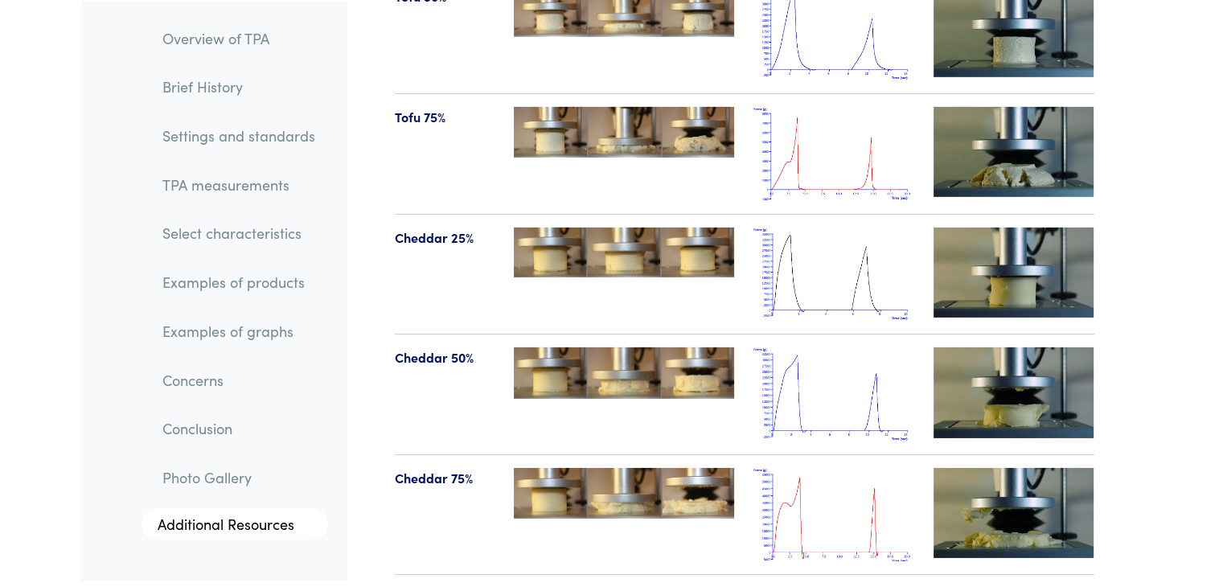
click at [807, 361] on img at bounding box center [833, 394] width 161 height 94
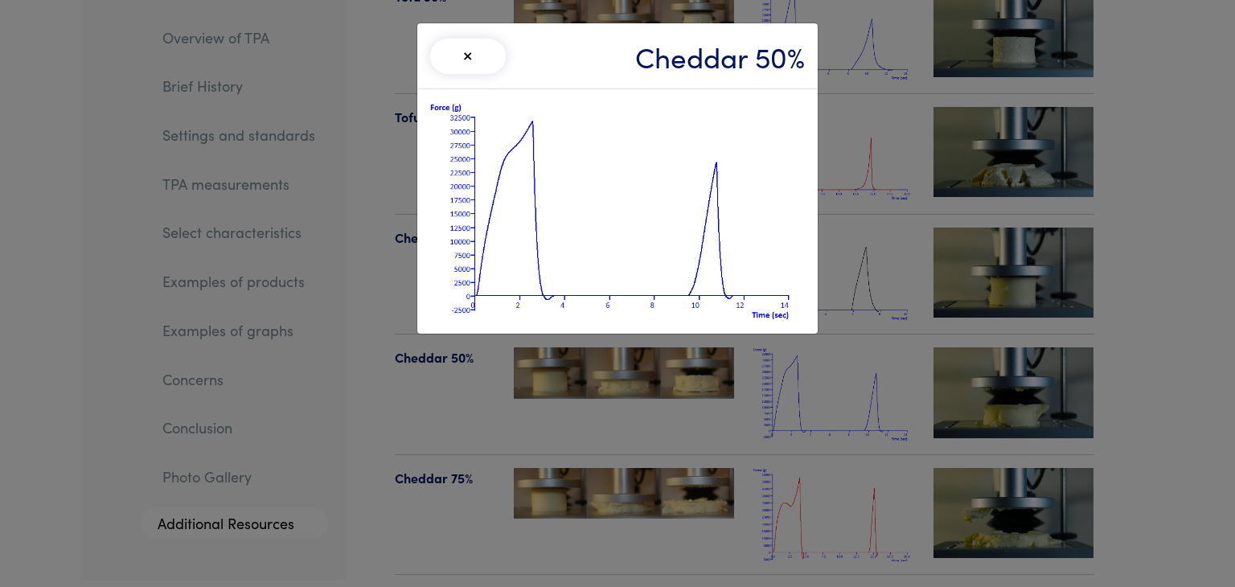
click at [457, 392] on div "× Cheddar 50%" at bounding box center [617, 293] width 1235 height 587
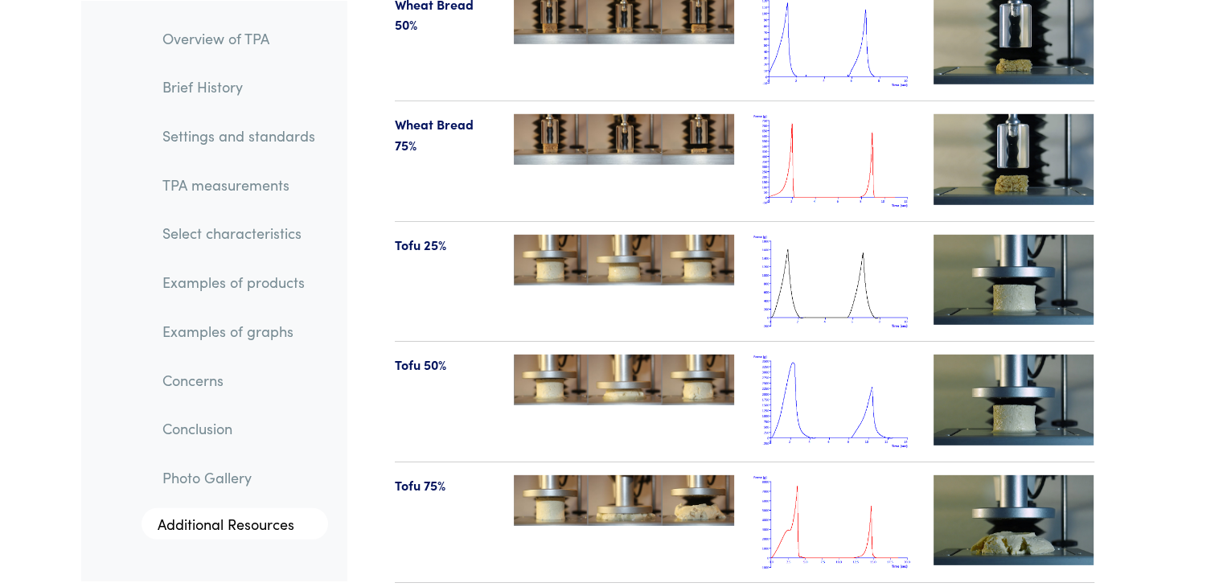
scroll to position [16964, 0]
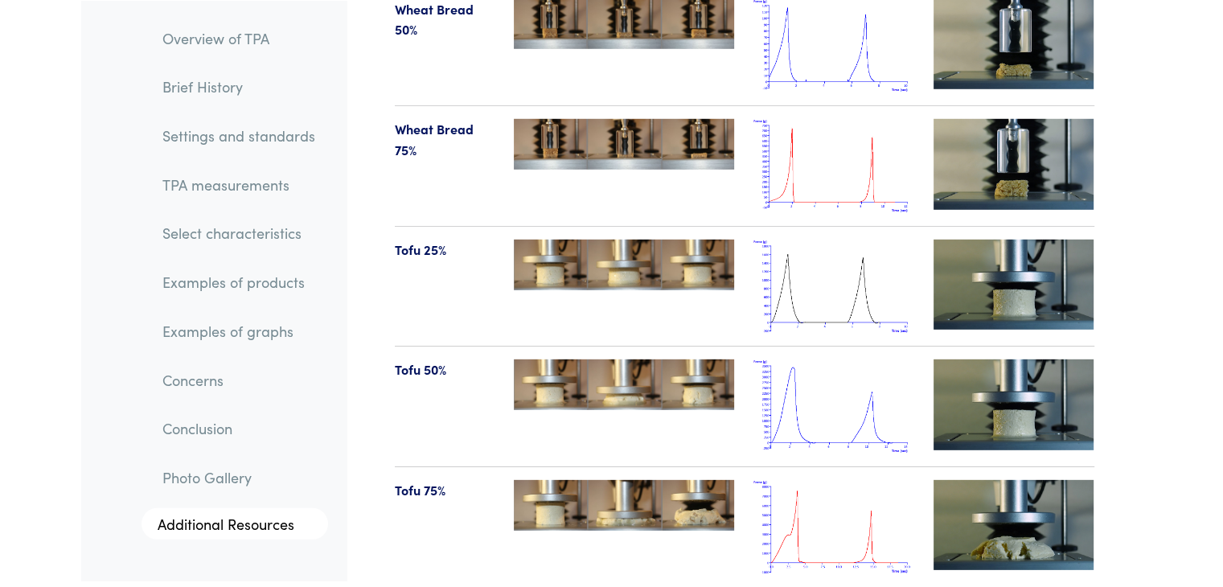
click at [835, 371] on img at bounding box center [833, 406] width 161 height 94
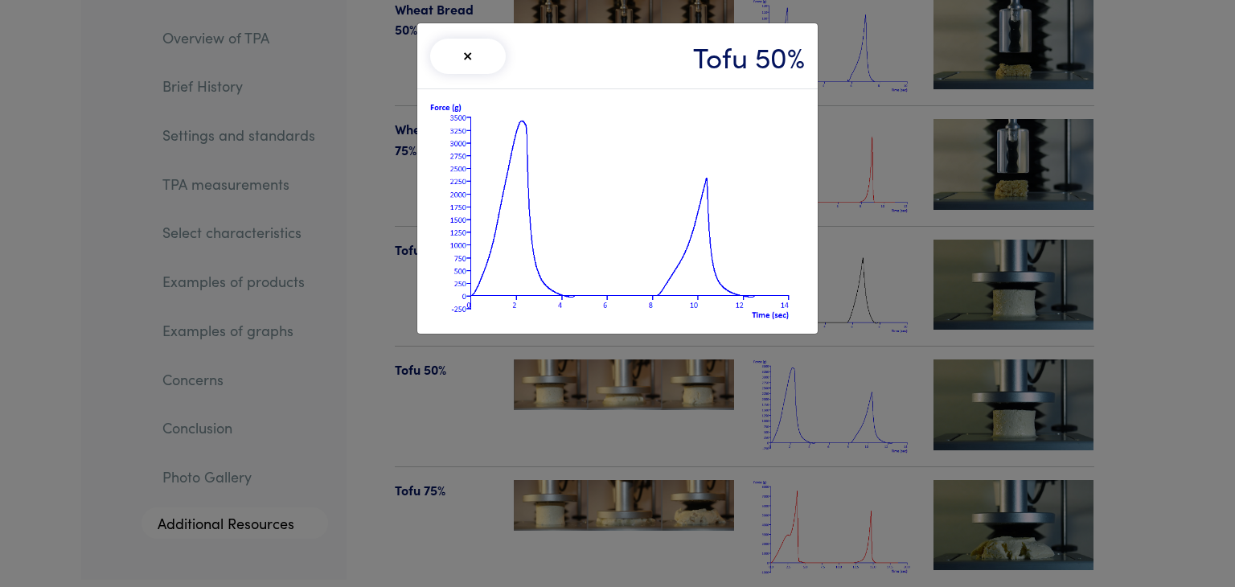
click at [373, 282] on div "× Tofu 50%" at bounding box center [617, 293] width 1235 height 587
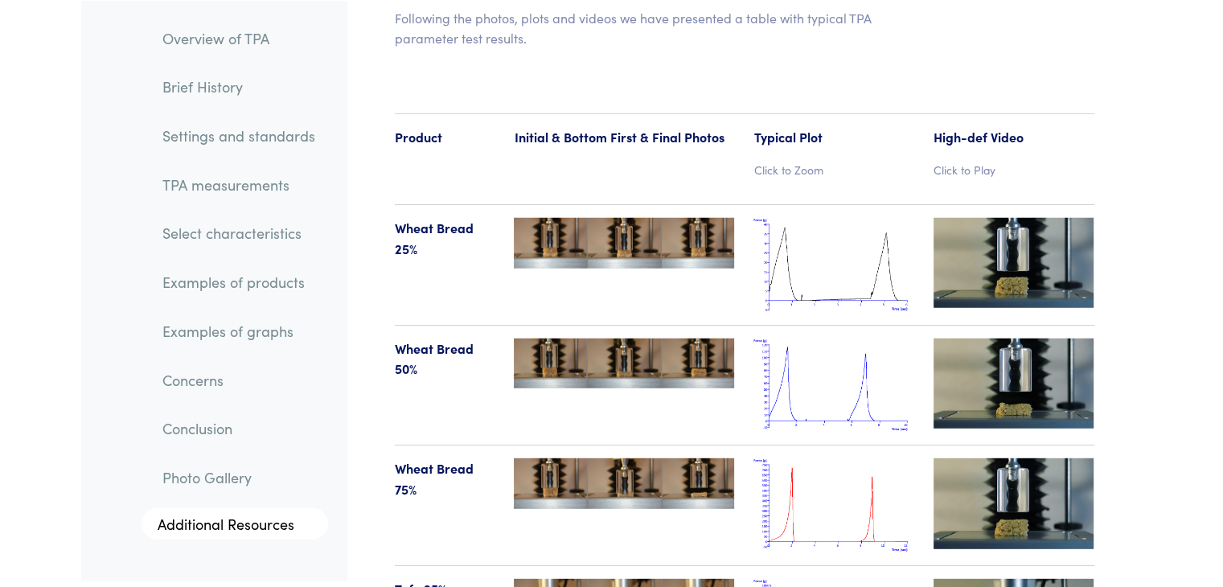
scroll to position [16623, 0]
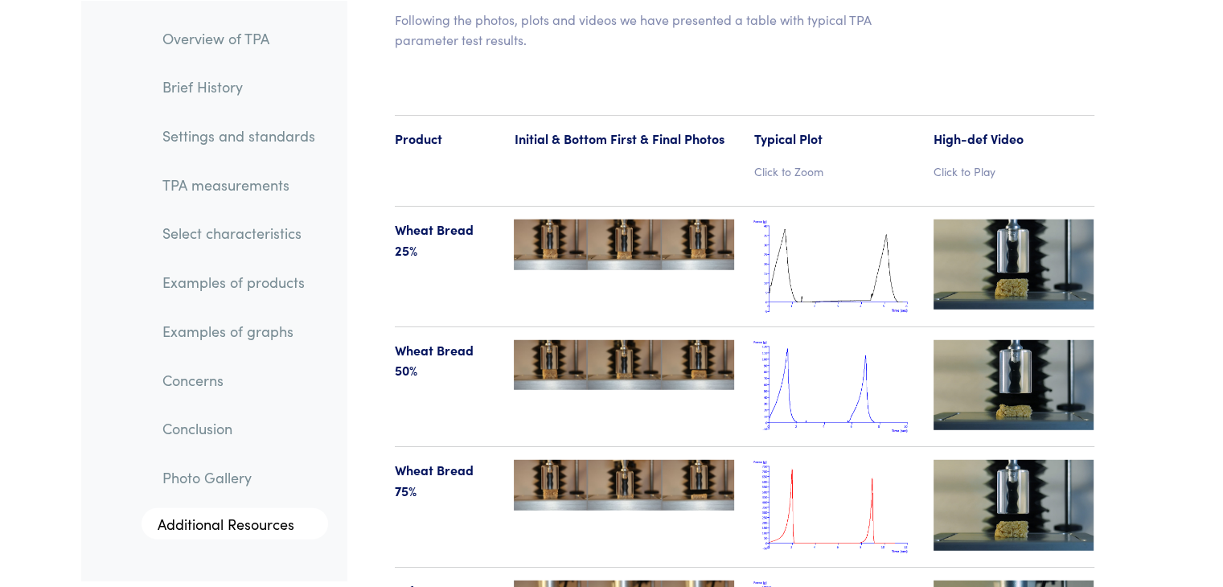
click at [831, 353] on img at bounding box center [833, 387] width 161 height 94
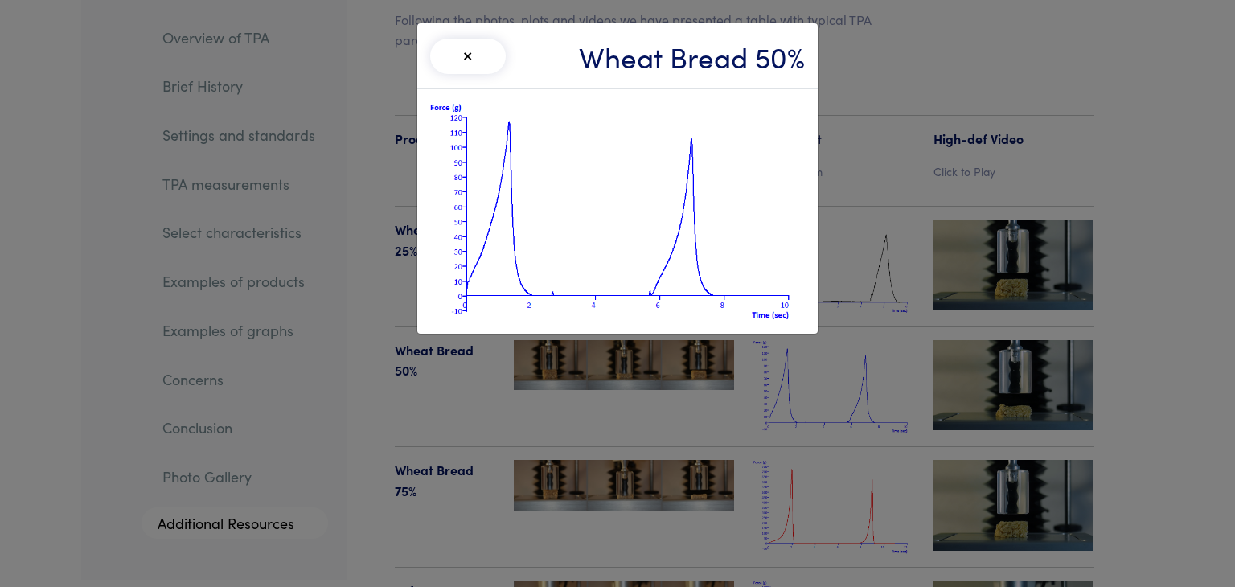
click at [913, 192] on div "× Wheat Bread 50%" at bounding box center [617, 293] width 1235 height 587
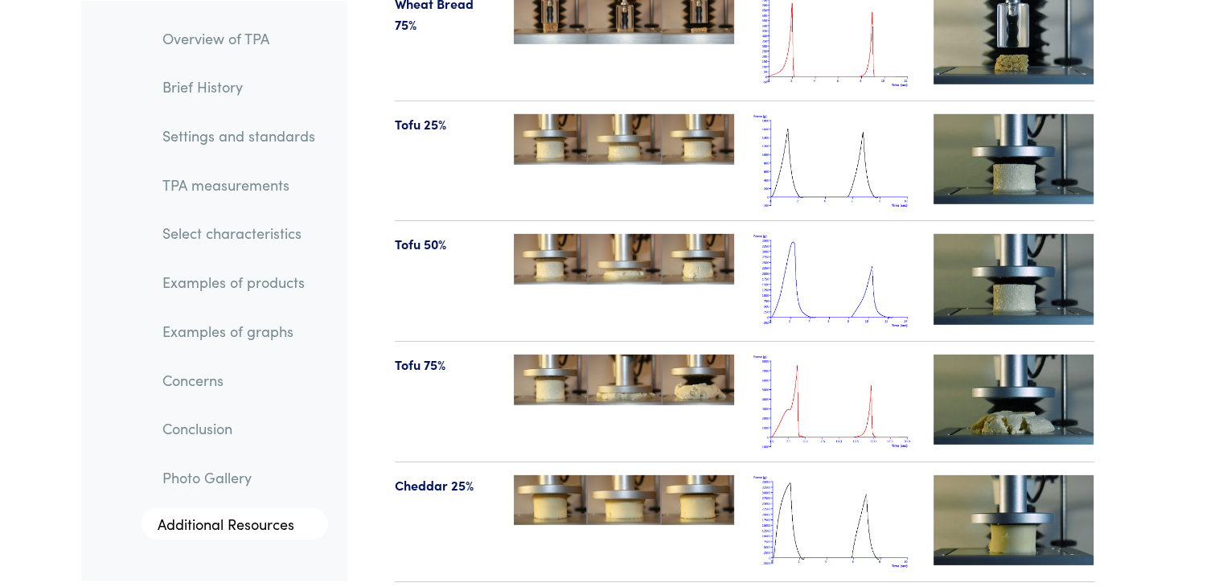
scroll to position [17089, 0]
click at [835, 237] on img at bounding box center [833, 281] width 161 height 94
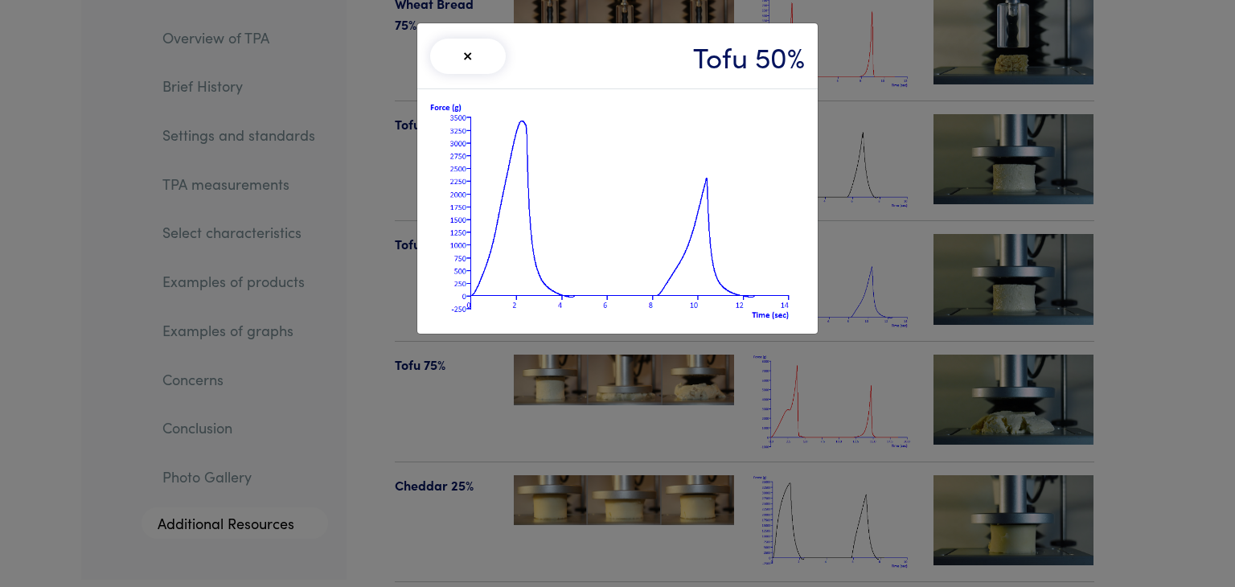
click at [370, 392] on div "× Tofu 50%" at bounding box center [617, 293] width 1235 height 587
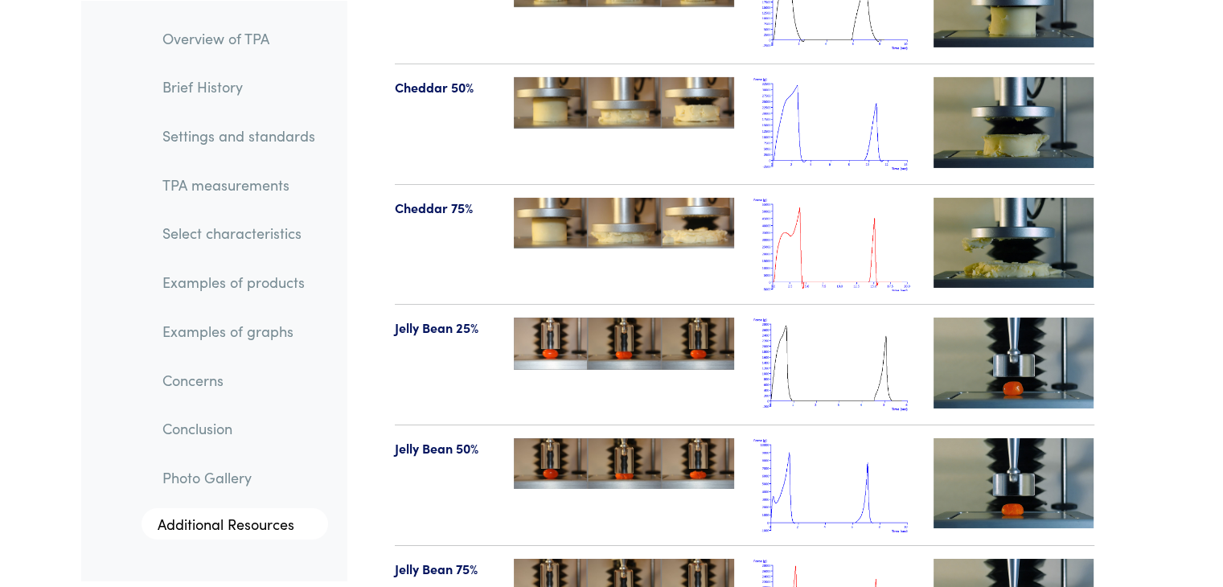
scroll to position [17561, 0]
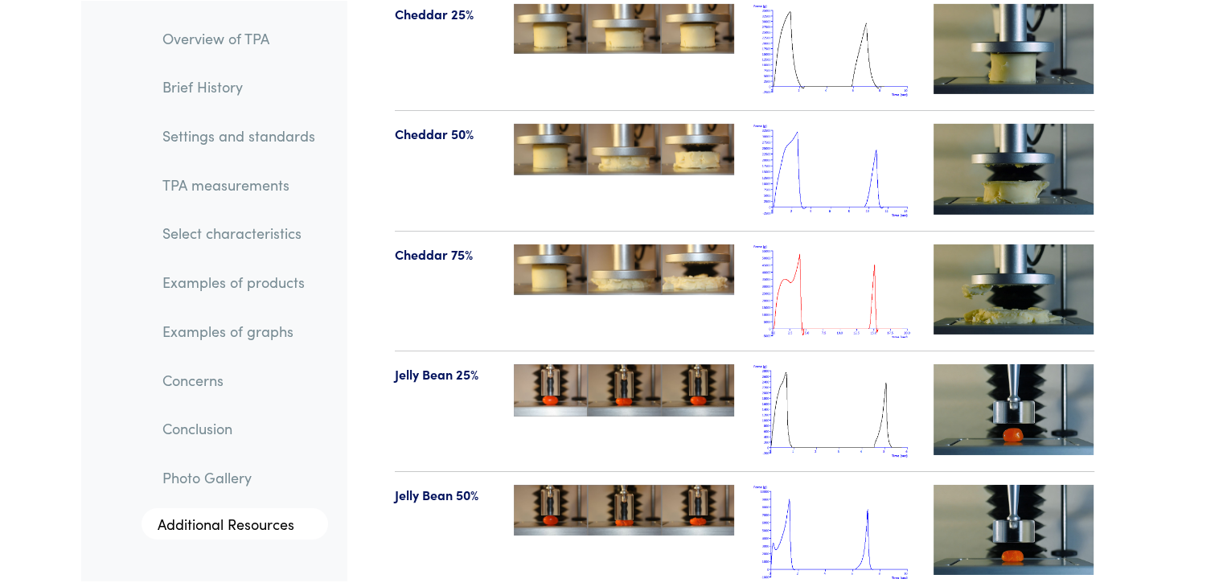
click at [234, 194] on link "TPA measurements" at bounding box center [239, 184] width 179 height 37
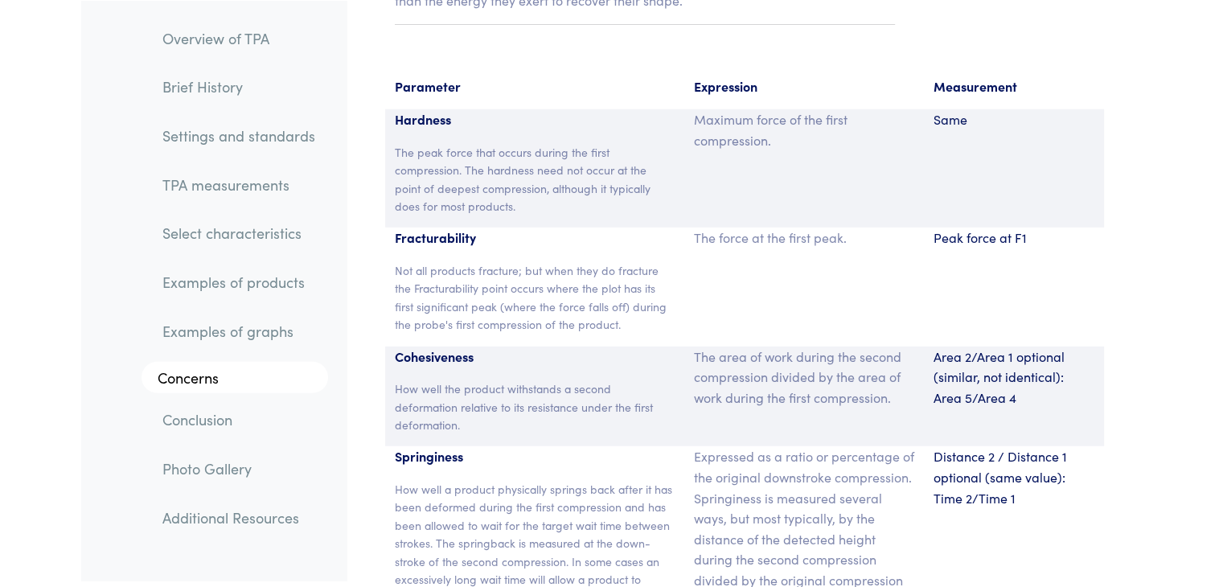
scroll to position [10567, 0]
drag, startPoint x: 396, startPoint y: 337, endPoint x: 503, endPoint y: 341, distance: 107.8
click at [503, 347] on p "Cohesiveness" at bounding box center [535, 357] width 281 height 21
click at [424, 381] on p "How well the product withstands a second deformation relative to its resistance…" at bounding box center [535, 407] width 281 height 54
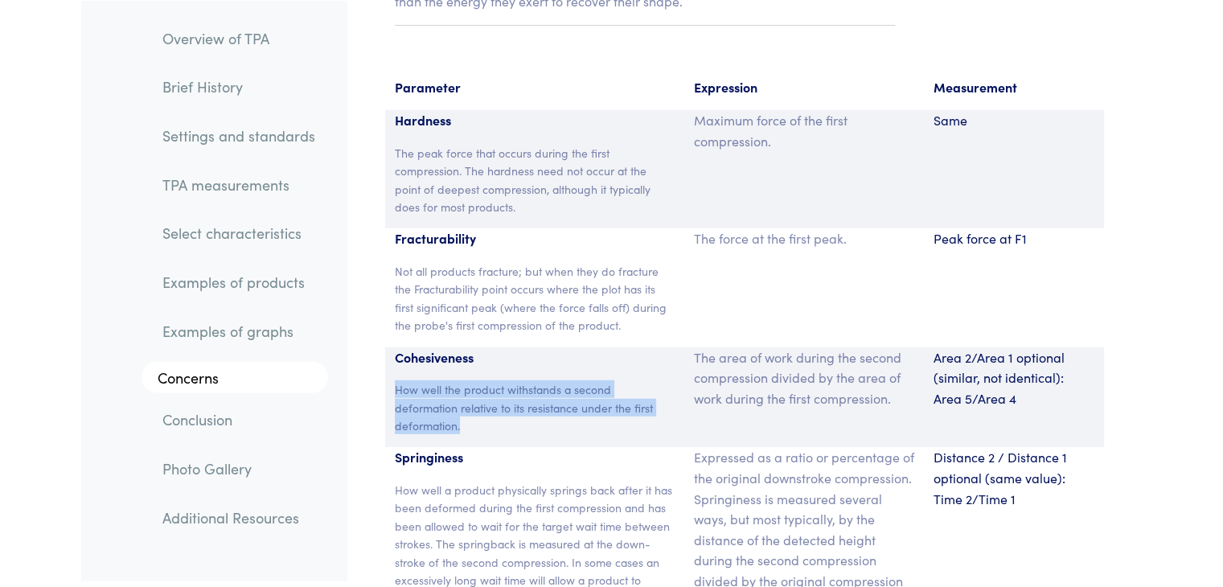
drag, startPoint x: 392, startPoint y: 372, endPoint x: 480, endPoint y: 410, distance: 95.5
click at [480, 410] on div "Cohesiveness How well the product withstands a second deformation relative to i…" at bounding box center [535, 397] width 300 height 101
copy p "How well the product withstands a second deformation relative to its resistance…"
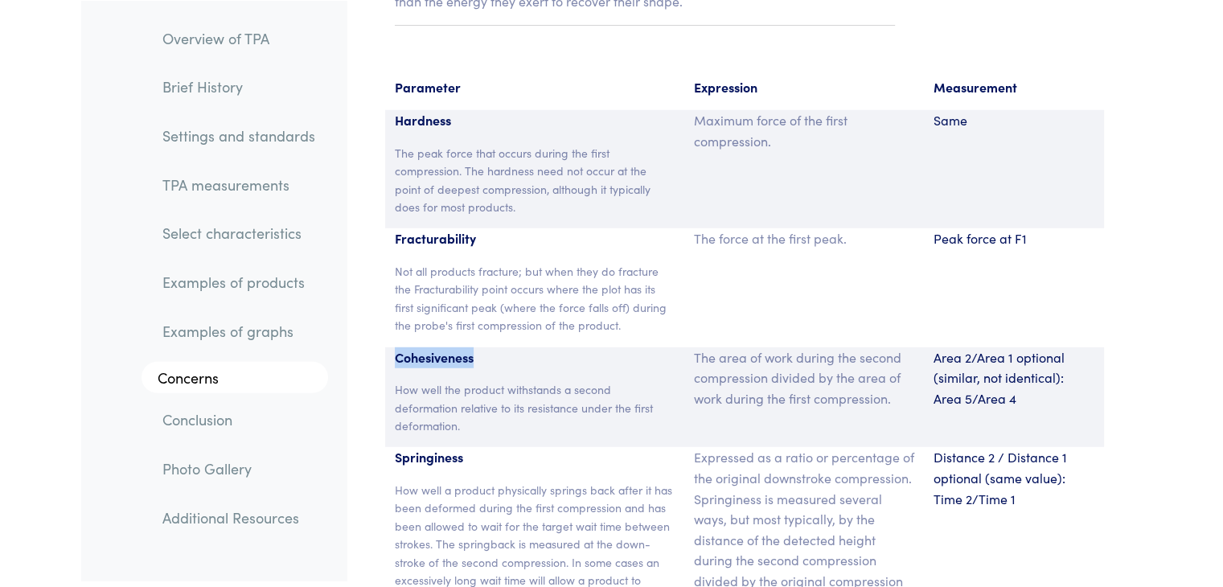
drag, startPoint x: 395, startPoint y: 339, endPoint x: 494, endPoint y: 339, distance: 98.9
click at [494, 347] on p "Cohesiveness" at bounding box center [535, 357] width 281 height 21
copy p "Cohesiveness"
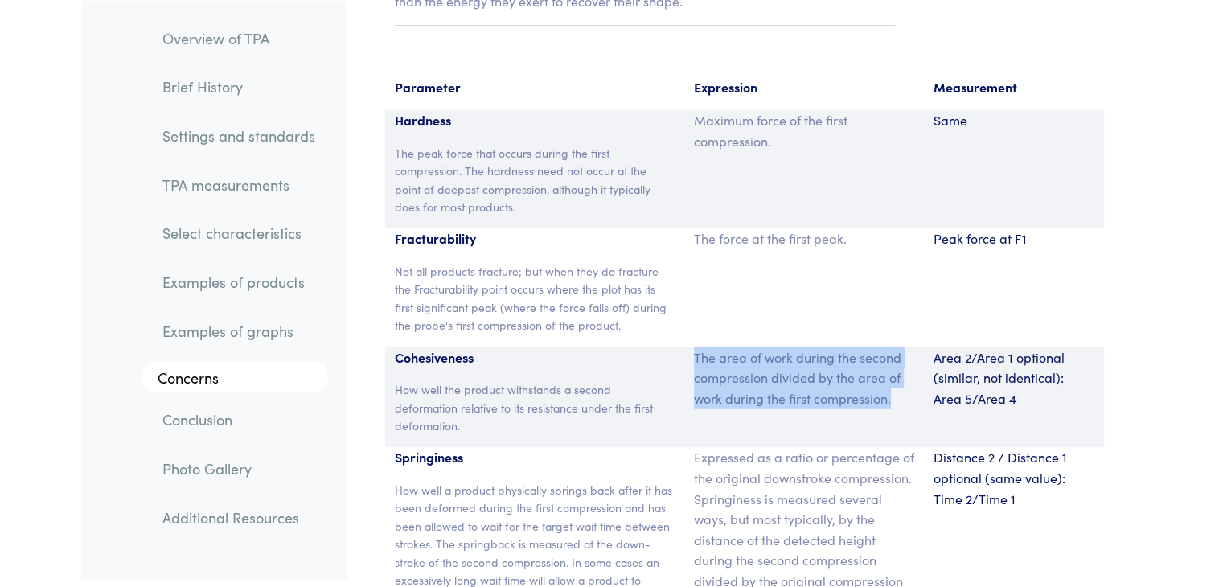
drag, startPoint x: 696, startPoint y: 338, endPoint x: 907, endPoint y: 395, distance: 218.3
click at [907, 395] on div "The area of work during the second compression divided by the area of work duri…" at bounding box center [804, 397] width 240 height 101
copy p "The area of work during the second compression divided by the area of work duri…"
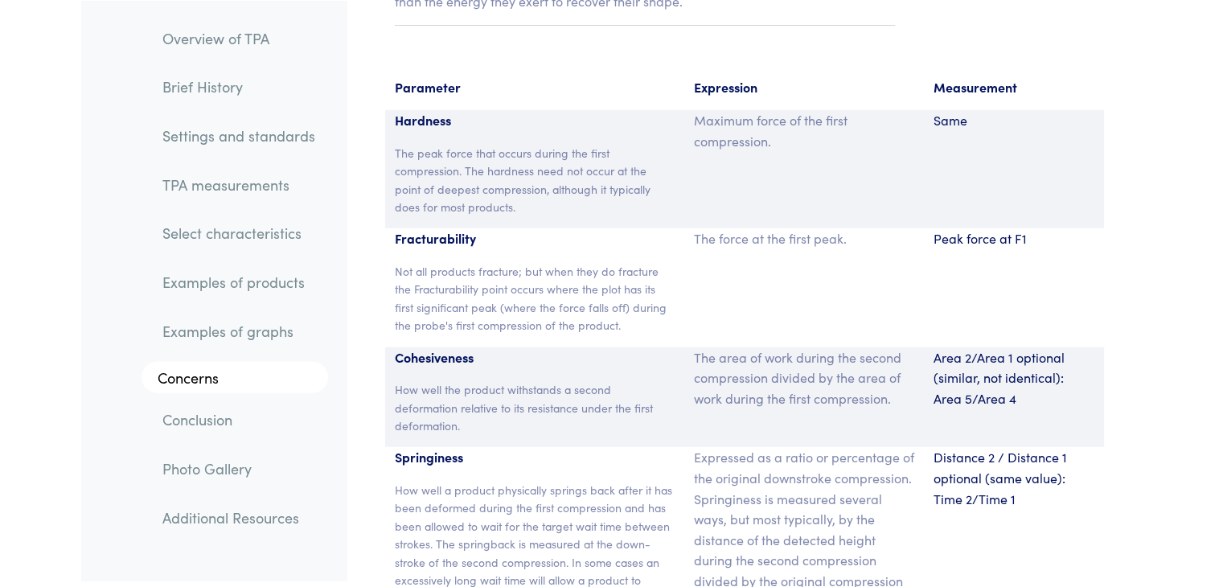
click at [948, 347] on p "Area 2/Area 1 optional (similar, not identical): Area 5/Area 4" at bounding box center [1014, 378] width 161 height 62
drag, startPoint x: 936, startPoint y: 339, endPoint x: 1049, endPoint y: 377, distance: 119.8
click at [1049, 377] on p "Area 2/Area 1 optional (similar, not identical): Area 5/Area 4" at bounding box center [1014, 378] width 161 height 62
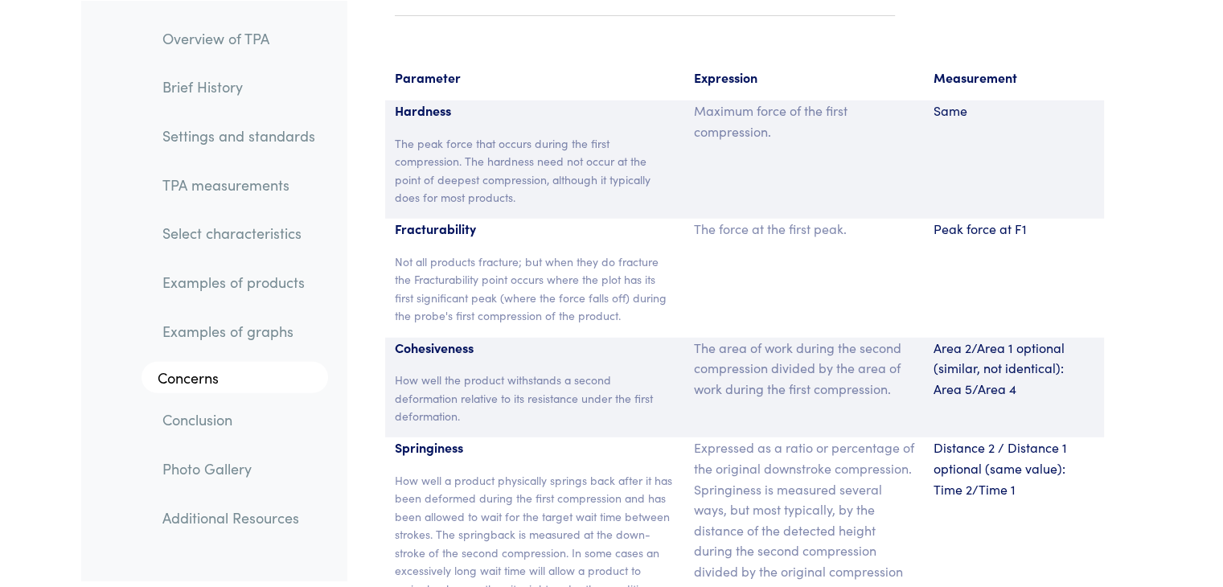
click at [753, 269] on div "The force at the first peak." at bounding box center [804, 278] width 240 height 118
